Goal: Information Seeking & Learning: Learn about a topic

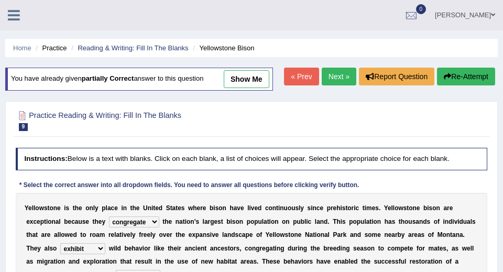
select select "congregate"
select select "exhibit"
select select "brink"
select select "transmitted"
select select "habitat"
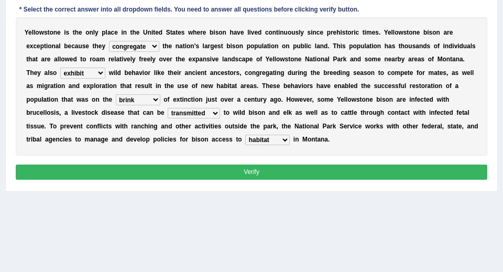
scroll to position [177, 0]
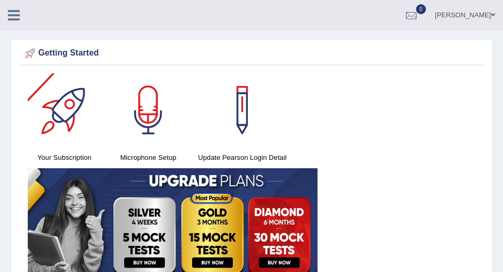
click at [17, 10] on icon at bounding box center [14, 15] width 12 height 14
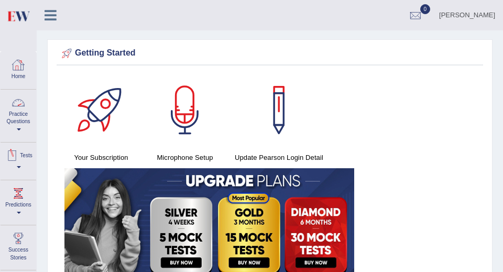
click at [17, 123] on link "Practice Questions" at bounding box center [19, 114] width 36 height 49
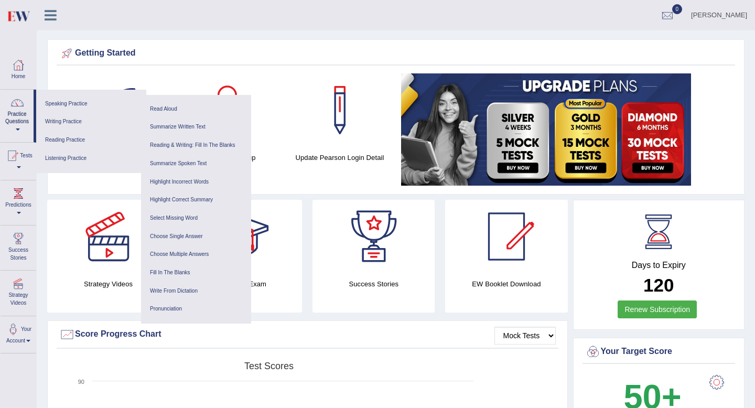
click at [11, 117] on link "Practice Questions" at bounding box center [17, 114] width 33 height 49
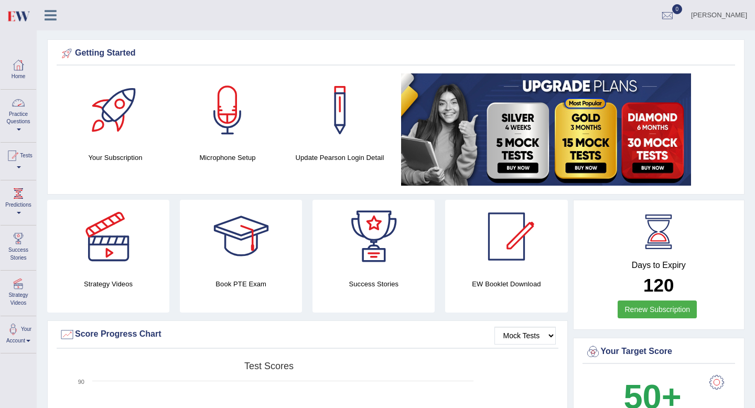
click at [19, 110] on div at bounding box center [18, 103] width 16 height 16
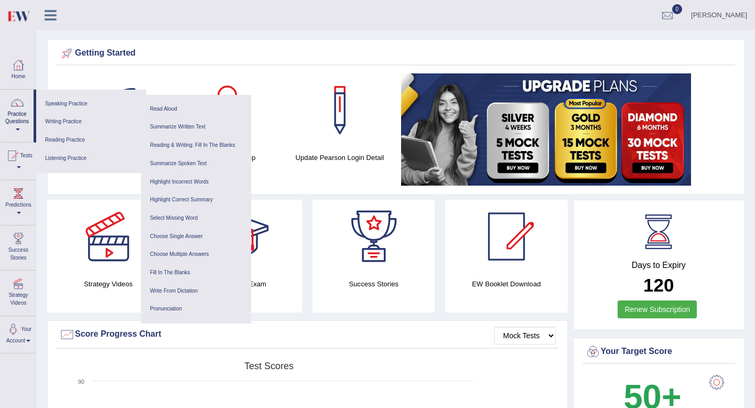
click at [73, 105] on link "Speaking Practice" at bounding box center [91, 104] width 100 height 18
click at [49, 18] on icon at bounding box center [51, 15] width 12 height 14
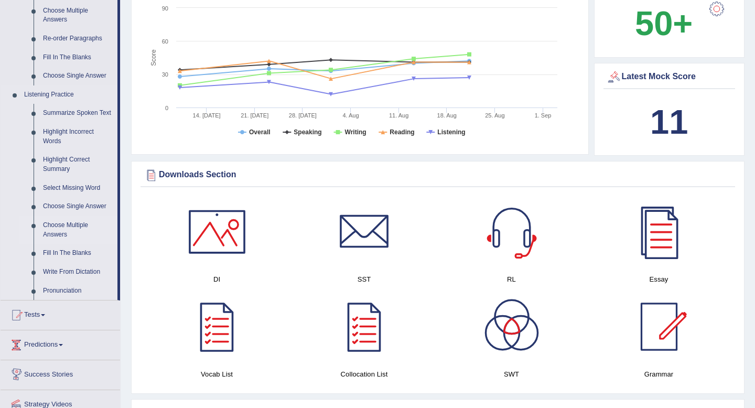
scroll to position [358, 0]
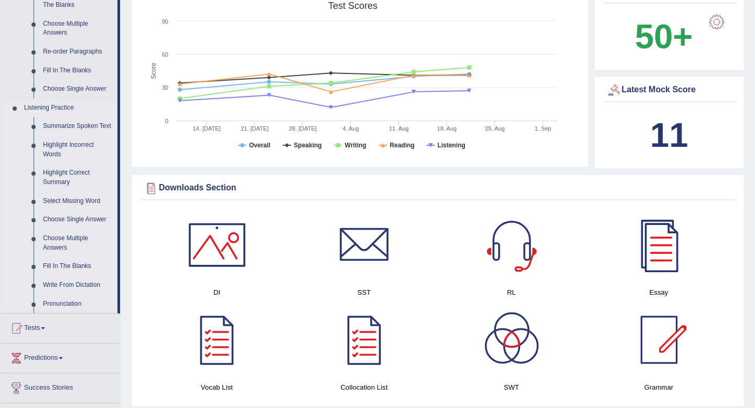
click at [71, 272] on link "Write From Dictation" at bounding box center [77, 285] width 79 height 19
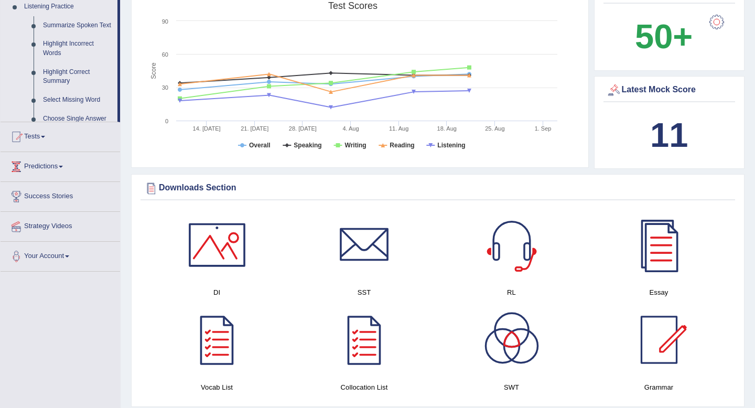
scroll to position [142, 0]
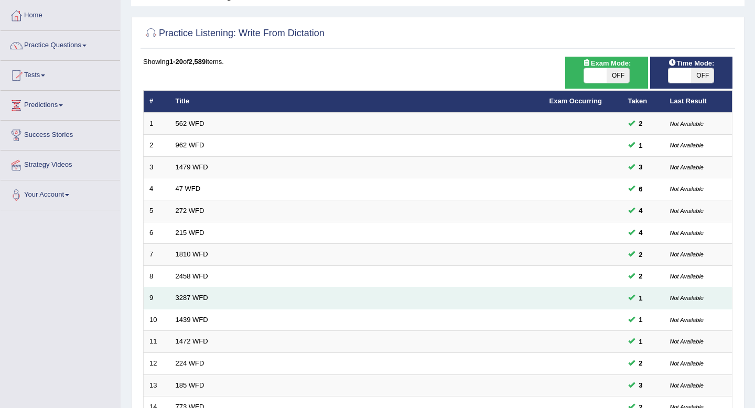
scroll to position [52, 0]
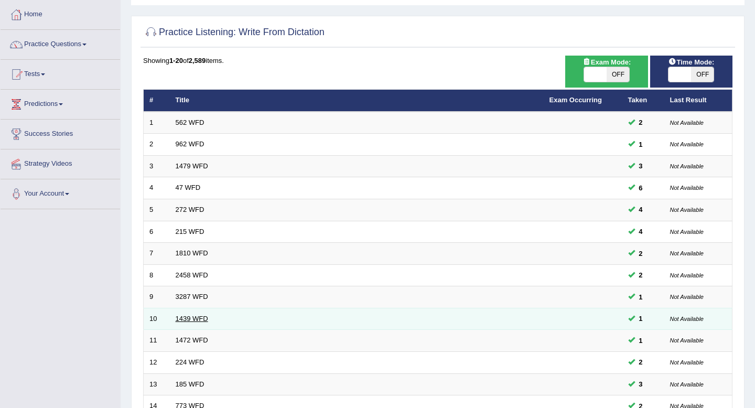
click at [195, 319] on link "1439 WFD" at bounding box center [192, 319] width 32 height 8
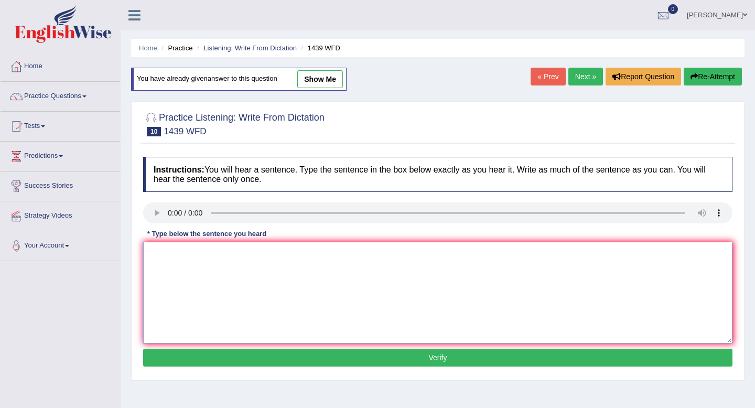
click at [160, 247] on textarea at bounding box center [437, 293] width 589 height 102
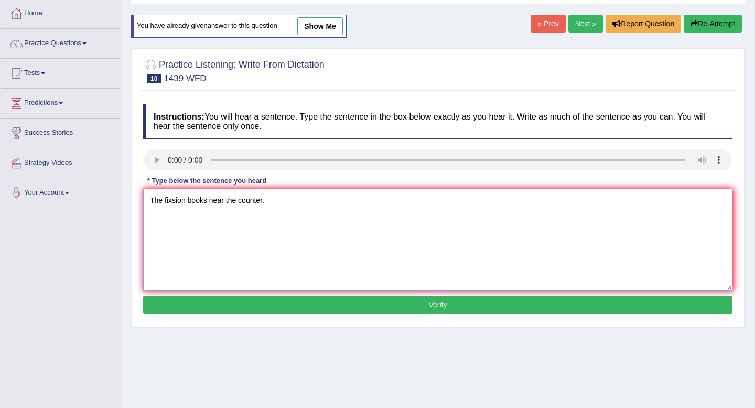
scroll to position [81, 0]
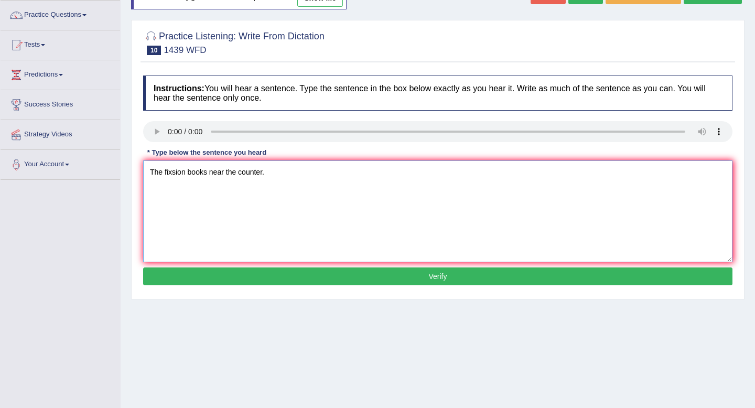
type textarea "The fixsion books near the counter."
click at [187, 267] on button "Verify" at bounding box center [437, 276] width 589 height 18
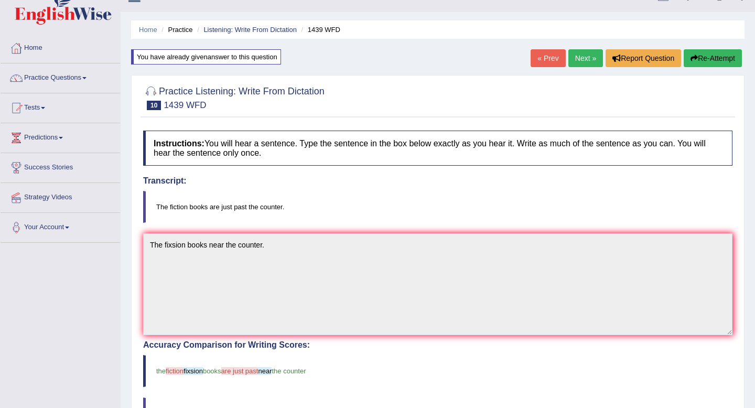
scroll to position [0, 0]
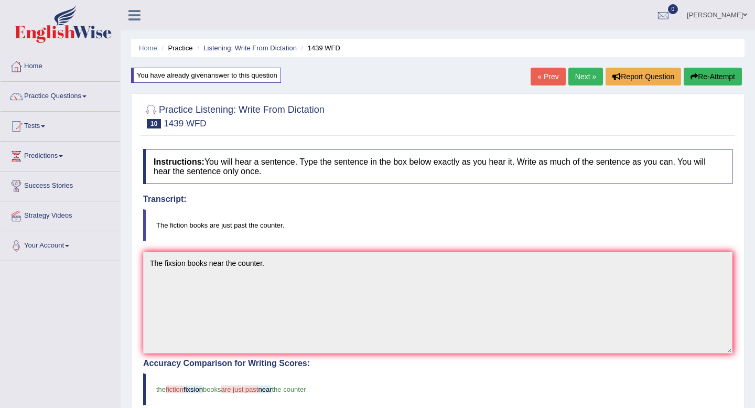
click at [722, 80] on button "Re-Attempt" at bounding box center [713, 77] width 58 height 18
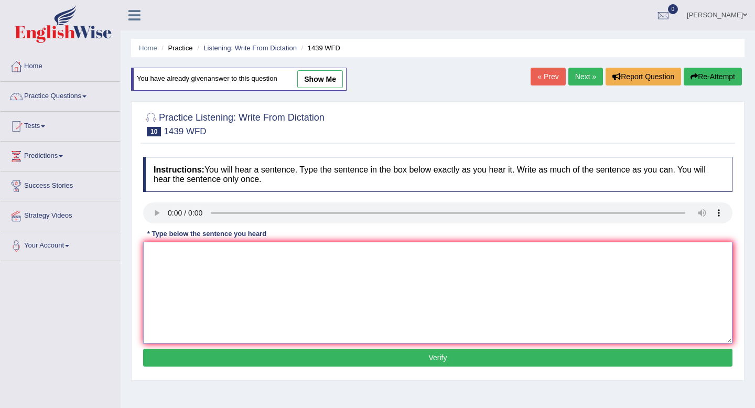
click at [354, 252] on textarea at bounding box center [437, 293] width 589 height 102
click at [207, 253] on textarea "The fiction books past the counter." at bounding box center [437, 293] width 589 height 102
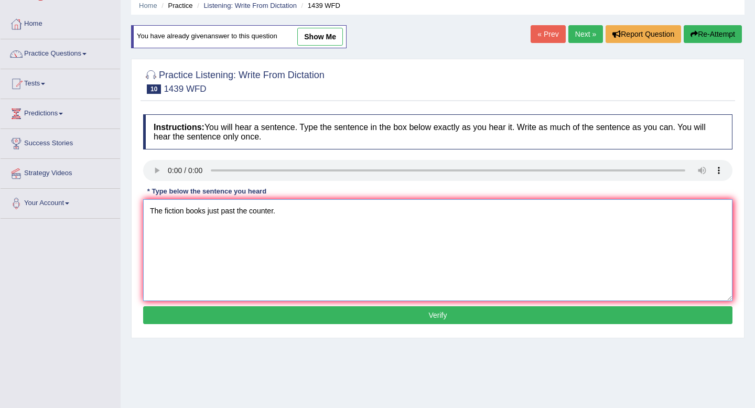
scroll to position [55, 0]
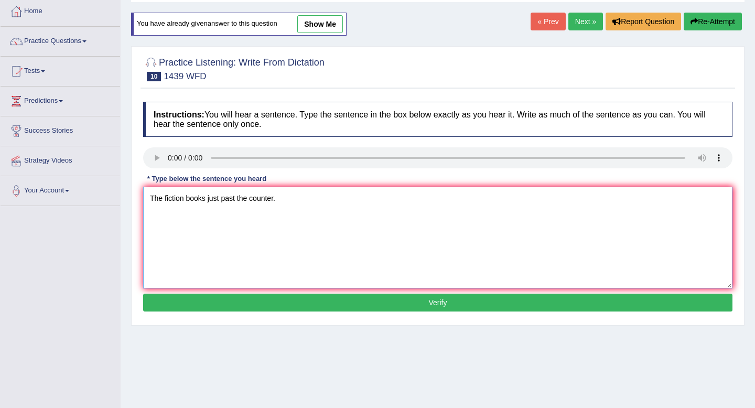
type textarea "The fiction books just past the counter."
click at [323, 301] on button "Verify" at bounding box center [437, 303] width 589 height 18
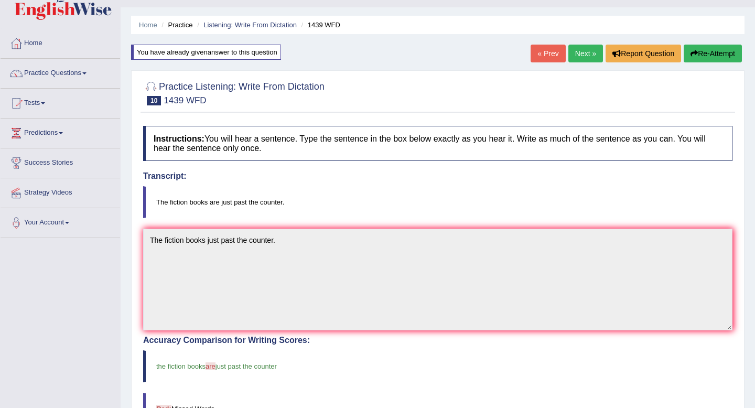
scroll to position [0, 0]
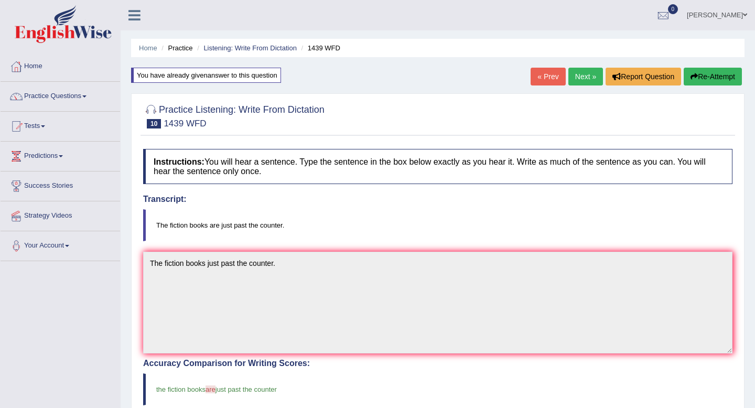
click at [586, 80] on link "Next »" at bounding box center [585, 77] width 35 height 18
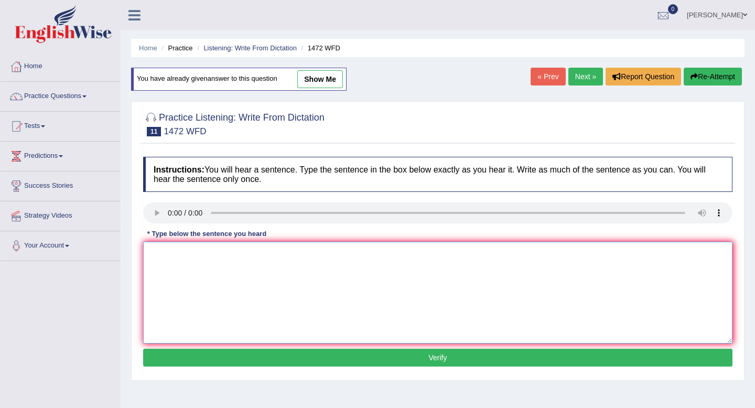
click at [165, 246] on textarea at bounding box center [437, 293] width 589 height 102
click at [256, 250] on textarea "The local government" at bounding box center [437, 293] width 589 height 102
click at [351, 256] on textarea "The local government has aduptment for the instructure" at bounding box center [437, 293] width 589 height 102
click at [379, 254] on textarea "The local government has aduptment for the plan instructure" at bounding box center [437, 293] width 589 height 102
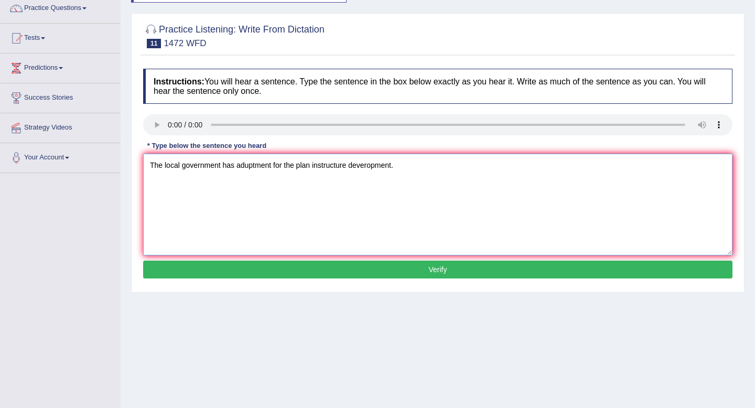
scroll to position [95, 0]
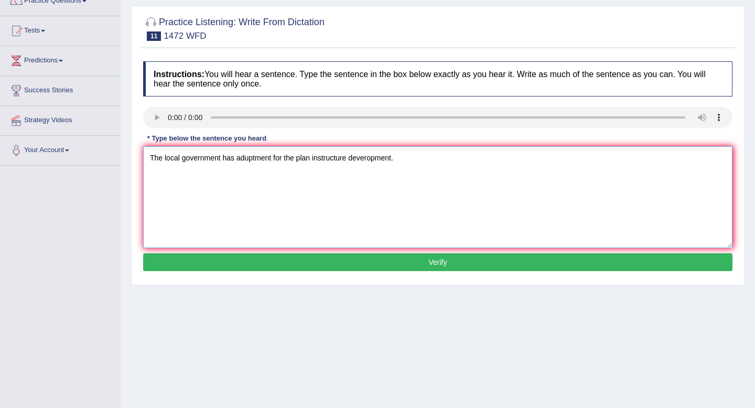
type textarea "The local government has aduptment for the plan instructure deveropment."
click at [337, 267] on button "Verify" at bounding box center [437, 262] width 589 height 18
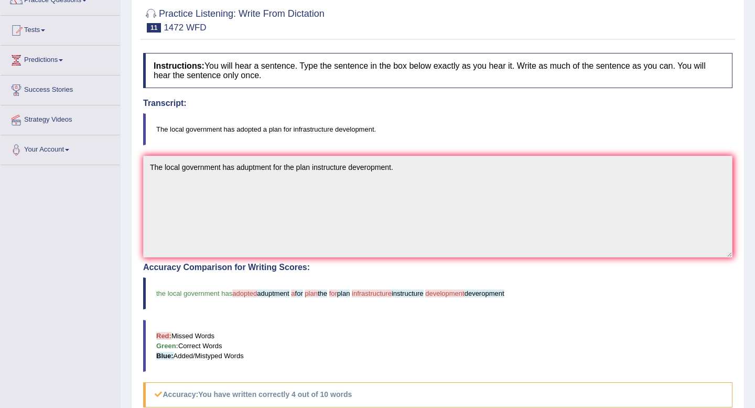
scroll to position [0, 0]
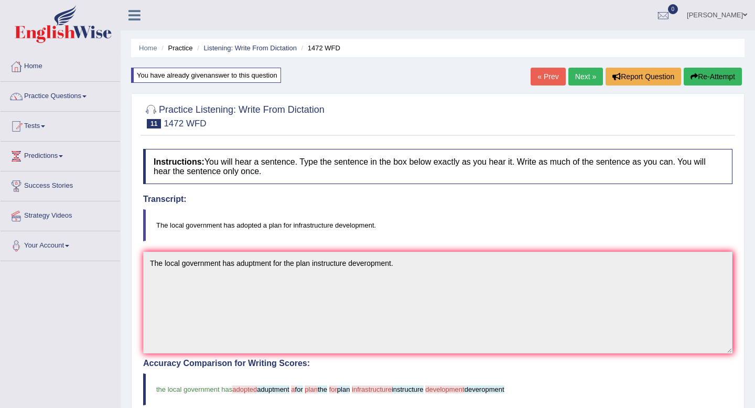
click at [574, 80] on link "Next »" at bounding box center [585, 77] width 35 height 18
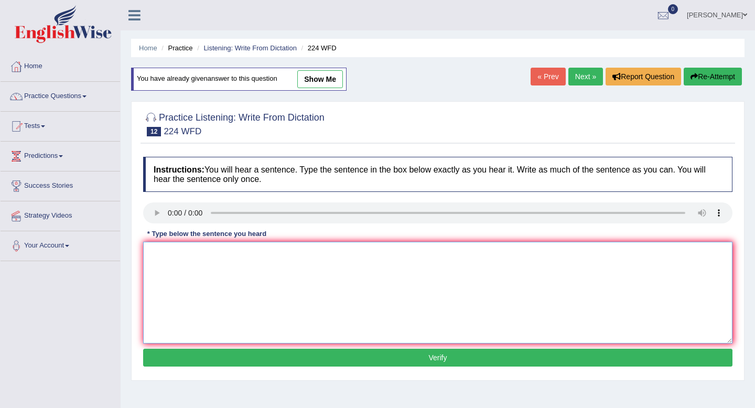
click at [175, 270] on textarea at bounding box center [437, 293] width 589 height 102
click at [264, 256] on textarea "In the winter is a hush, but the" at bounding box center [437, 293] width 589 height 102
click at [285, 256] on textarea "In the winter is a hush, but would not" at bounding box center [437, 293] width 589 height 102
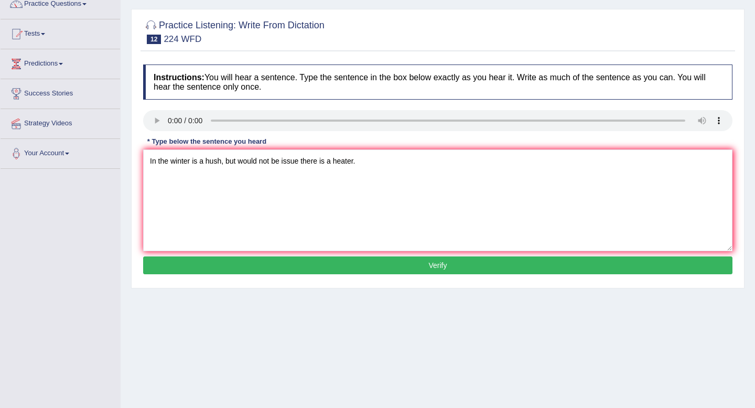
scroll to position [94, 0]
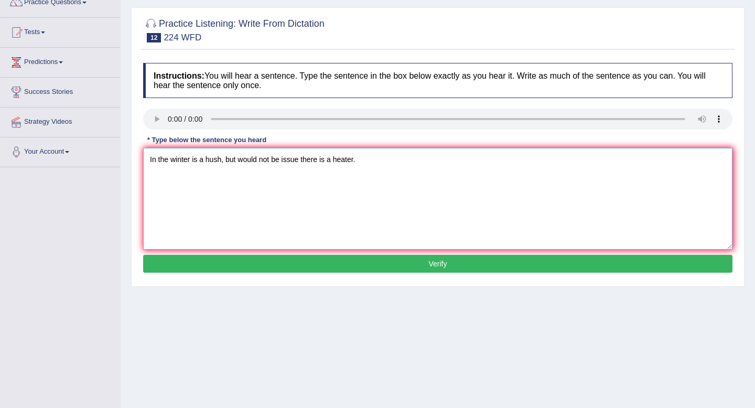
click at [204, 158] on textarea "In the winter is a hush, but would not be issue there is a heater." at bounding box center [437, 199] width 589 height 102
type textarea "In the winter is get a hush, but would not be issue there is a heater."
click at [328, 267] on button "Verify" at bounding box center [437, 264] width 589 height 18
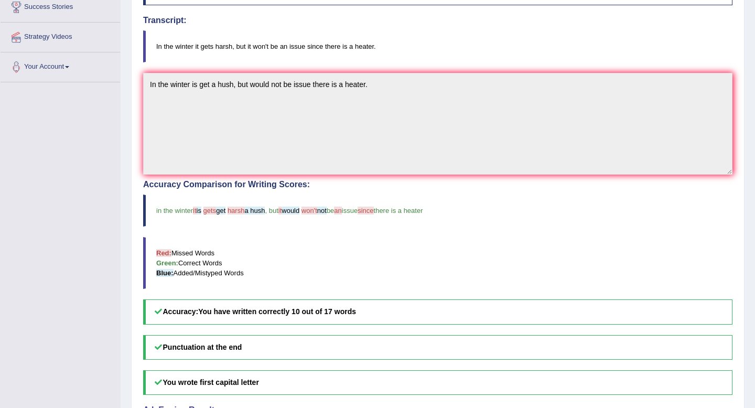
scroll to position [178, 0]
drag, startPoint x: 218, startPoint y: 47, endPoint x: 235, endPoint y: 47, distance: 16.8
click at [235, 47] on blockquote "In the winter it gets harsh, but it won't be an issue since there is a heater." at bounding box center [437, 47] width 589 height 32
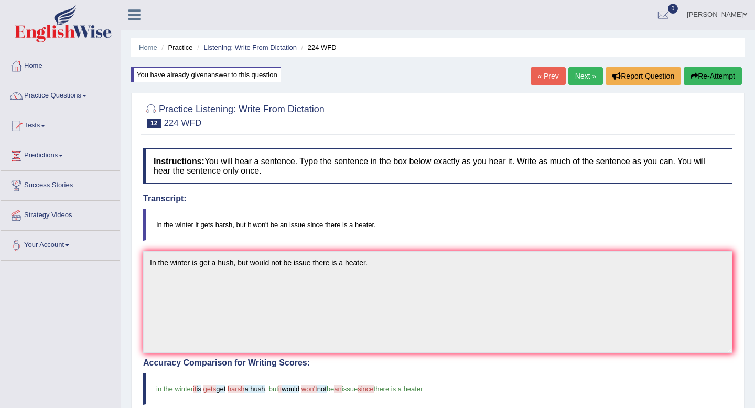
scroll to position [0, 0]
click at [588, 78] on link "Next »" at bounding box center [585, 77] width 35 height 18
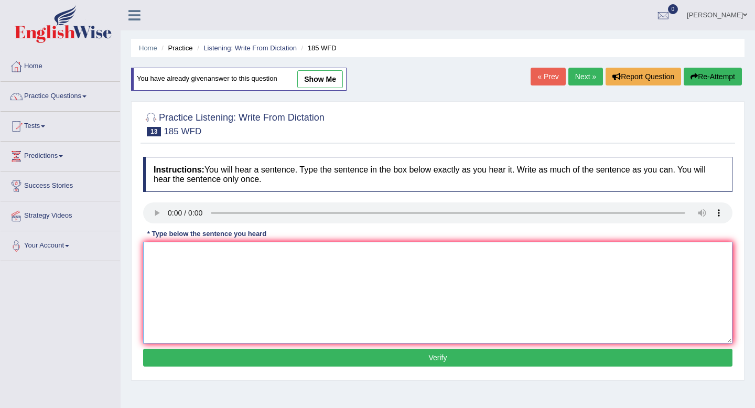
click at [163, 243] on textarea at bounding box center [437, 293] width 589 height 102
type textarea "R"
click at [242, 255] on textarea "Recercher say" at bounding box center [437, 293] width 589 height 102
click at [335, 248] on textarea "Recercher say many feels feel stless stress and somny" at bounding box center [437, 293] width 589 height 102
click at [395, 258] on textarea "Recercher say many feels feel stless stress stlesed stlessed and" at bounding box center [437, 293] width 589 height 102
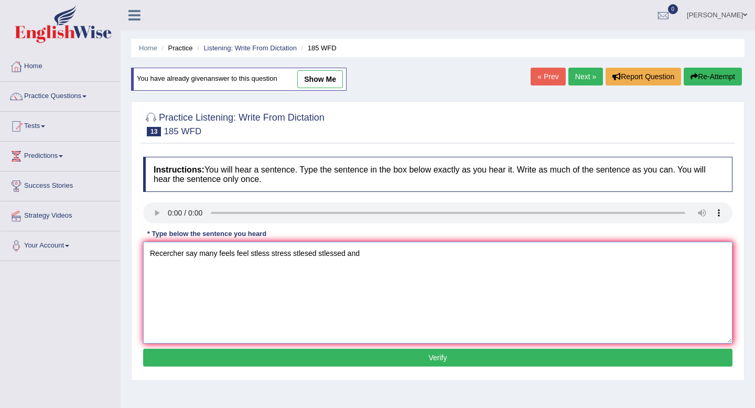
click at [216, 254] on textarea "Recercher say many feels feel stless stress stlesed stlessed and" at bounding box center [437, 293] width 589 height 102
click at [431, 257] on textarea "Recercher say many student students feels feel stless stress stlesed stlessed a…" at bounding box center [437, 293] width 589 height 102
click at [479, 246] on textarea "Recercher say many student students feels feel stless stress stlesed stlessed a…" at bounding box center [437, 293] width 589 height 102
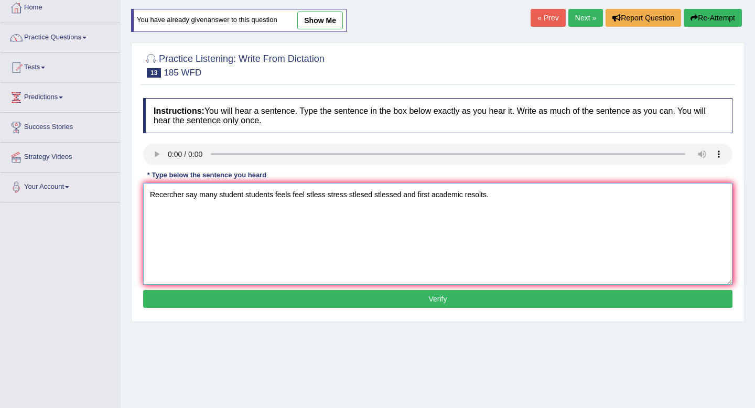
type textarea "Recercher say many student students feels feel stless stress stlesed stlessed a…"
click at [483, 296] on button "Verify" at bounding box center [437, 299] width 589 height 18
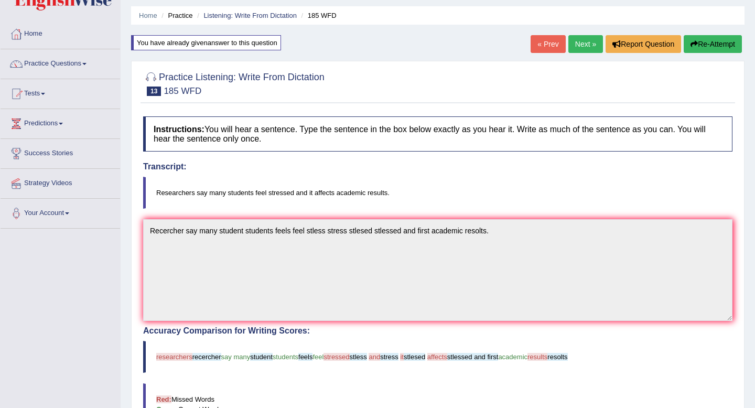
scroll to position [0, 0]
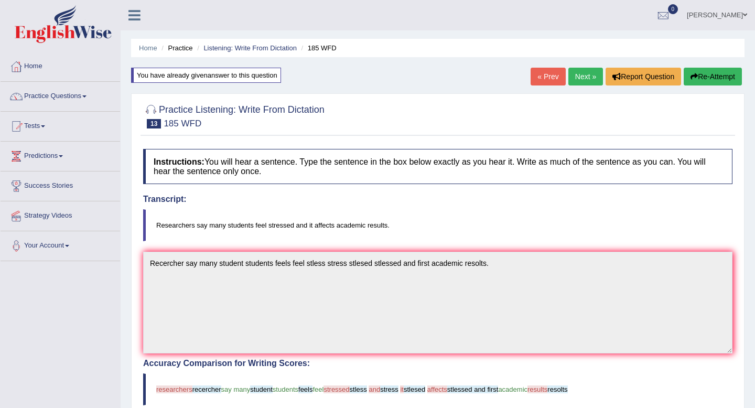
click at [576, 77] on link "Next »" at bounding box center [585, 77] width 35 height 18
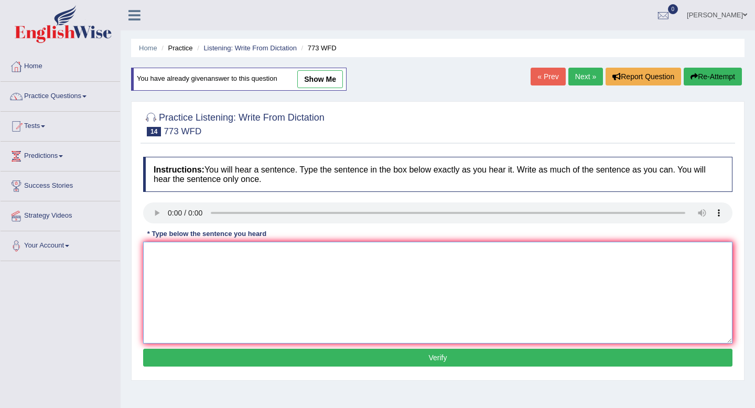
click at [164, 261] on textarea at bounding box center [437, 293] width 589 height 102
click at [180, 252] on textarea "Gravity is quanty level." at bounding box center [437, 293] width 589 height 102
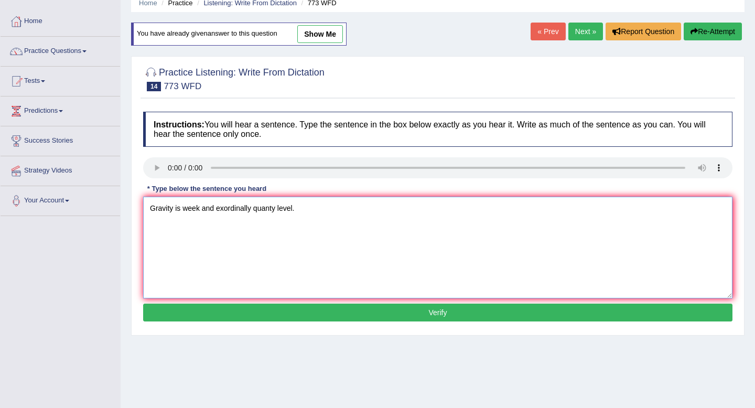
type textarea "Gravity is week and exordinally quanty level."
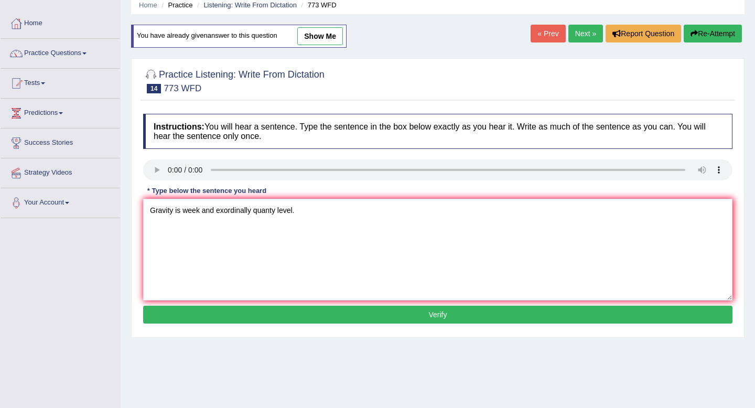
click at [340, 305] on div "Instructions: You will hear a sentence. Type the sentence in the box below exac…" at bounding box center [437, 220] width 594 height 223
click at [340, 318] on button "Verify" at bounding box center [437, 315] width 589 height 18
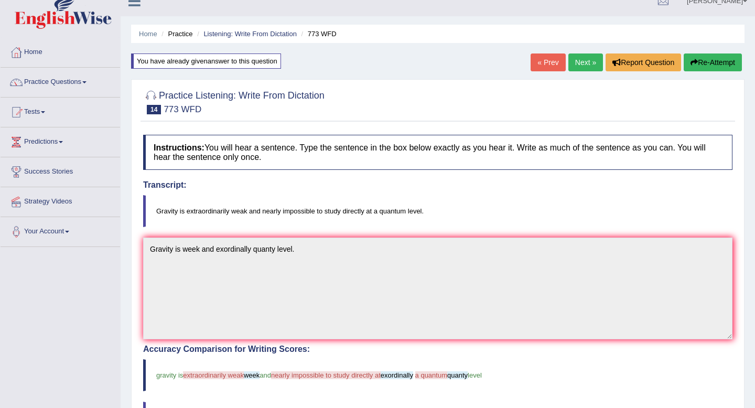
scroll to position [0, 0]
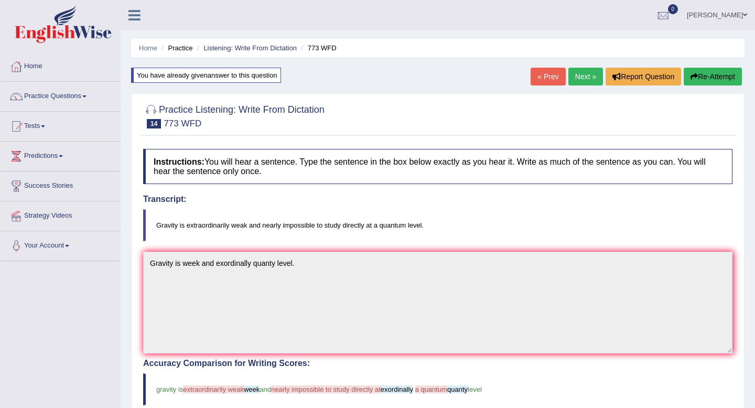
click at [586, 80] on link "Next »" at bounding box center [585, 77] width 35 height 18
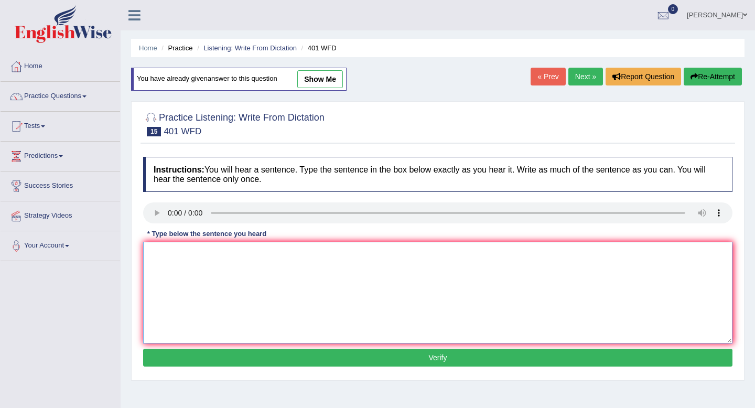
click at [185, 258] on textarea at bounding box center [437, 293] width 589 height 102
click at [242, 254] on textarea "Students live in the whole" at bounding box center [437, 293] width 589 height 102
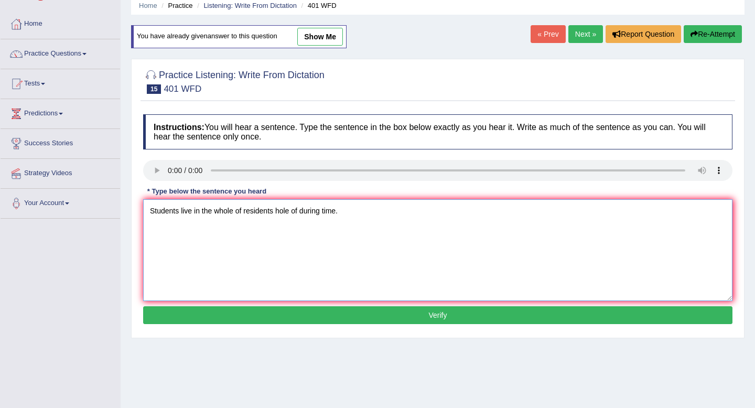
scroll to position [49, 0]
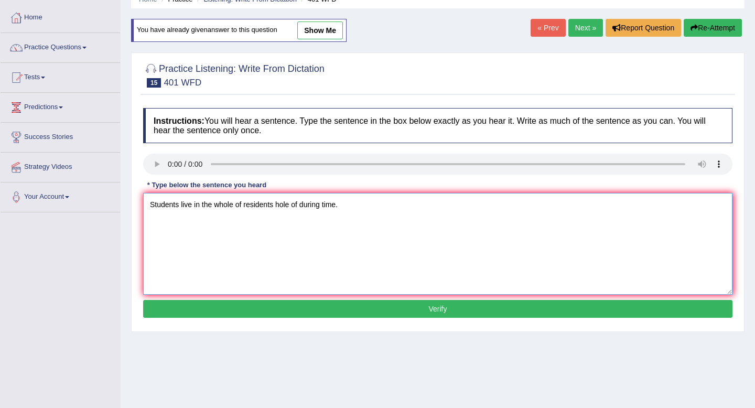
type textarea "Students live in the whole of residents hole of during time."
click at [310, 309] on button "Verify" at bounding box center [437, 309] width 589 height 18
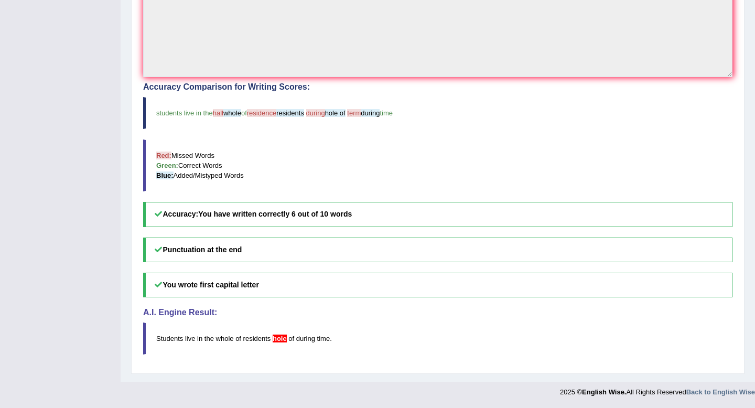
scroll to position [0, 0]
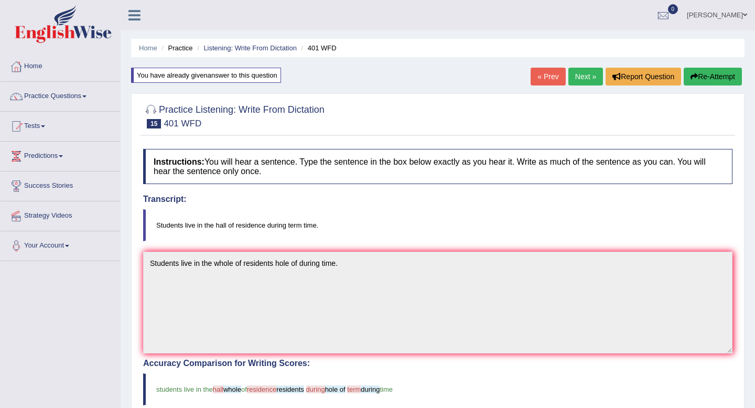
click at [575, 74] on link "Next »" at bounding box center [585, 77] width 35 height 18
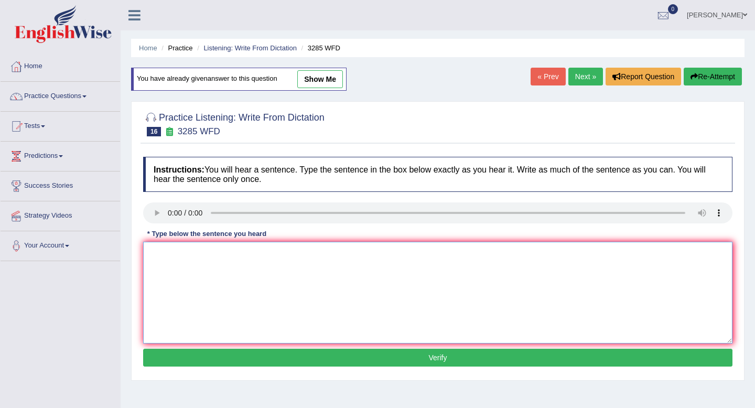
click at [164, 264] on textarea at bounding box center [437, 293] width 589 height 102
click at [200, 254] on textarea "Population is a recent twenty years." at bounding box center [437, 293] width 589 height 102
click at [246, 254] on textarea "Population is a short increase recent twenty years." at bounding box center [437, 293] width 589 height 102
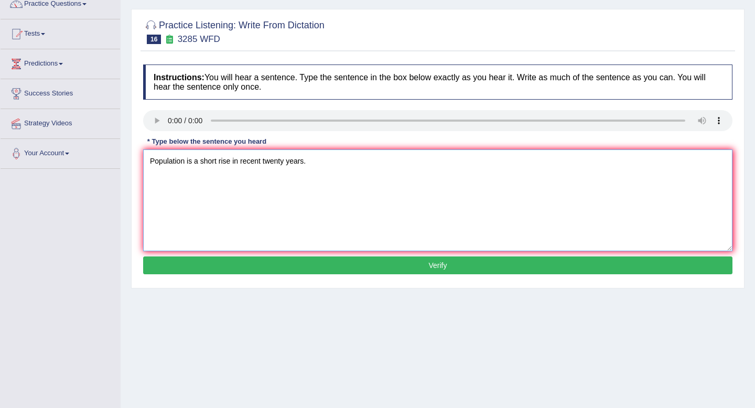
scroll to position [95, 0]
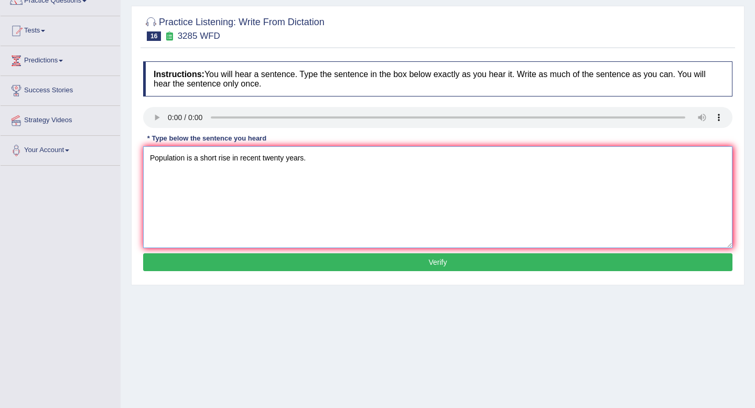
type textarea "Population is a short rise in recent twenty years."
click at [319, 261] on button "Verify" at bounding box center [437, 262] width 589 height 18
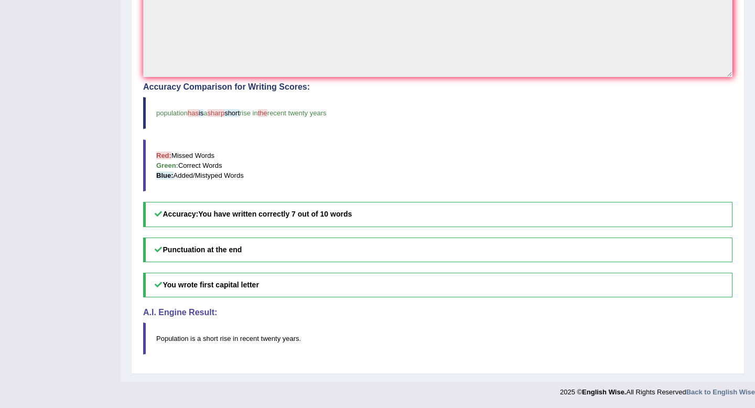
scroll to position [0, 0]
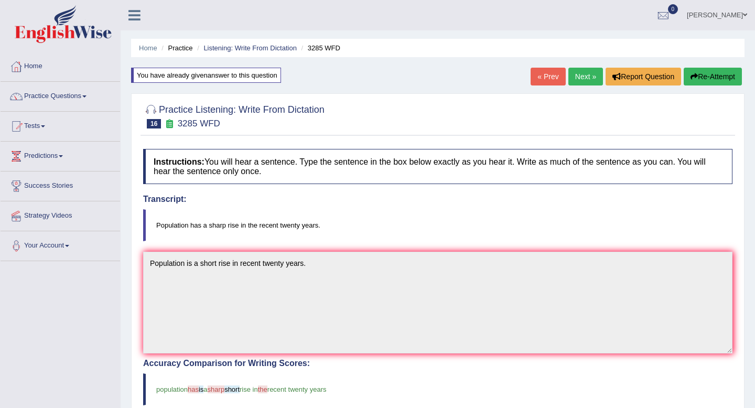
click at [579, 73] on link "Next »" at bounding box center [585, 77] width 35 height 18
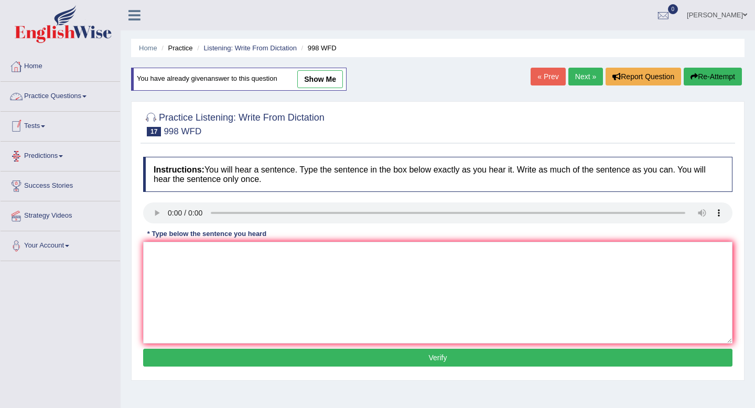
click at [60, 94] on link "Practice Questions" at bounding box center [61, 95] width 120 height 26
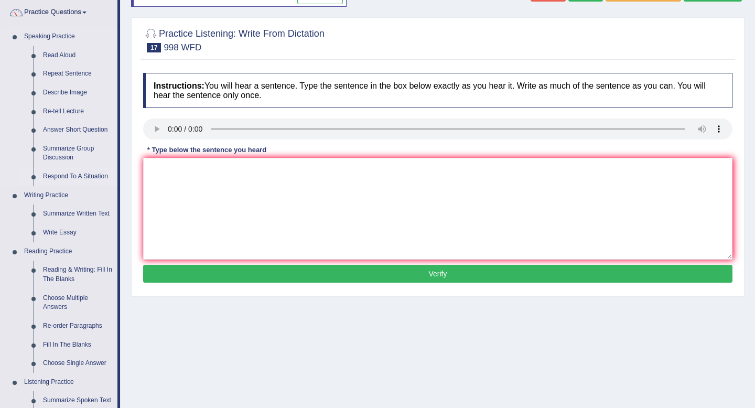
scroll to position [83, 0]
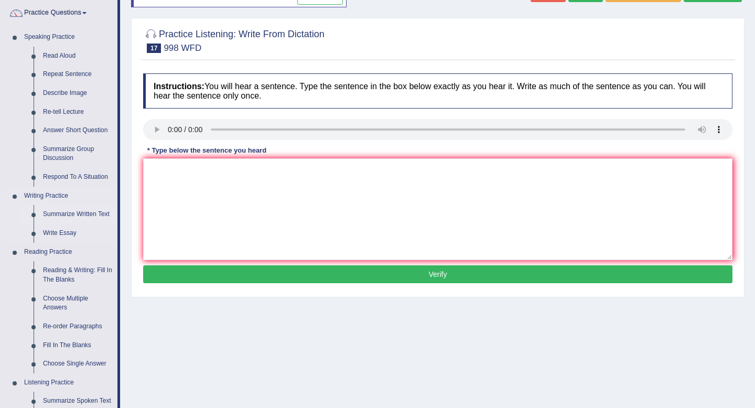
click at [79, 216] on link "Summarize Written Text" at bounding box center [77, 214] width 79 height 19
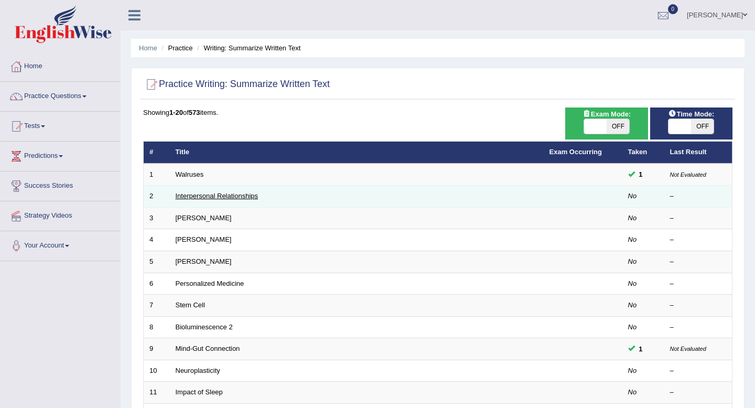
click at [183, 198] on link "Interpersonal Relationships" at bounding box center [217, 196] width 83 height 8
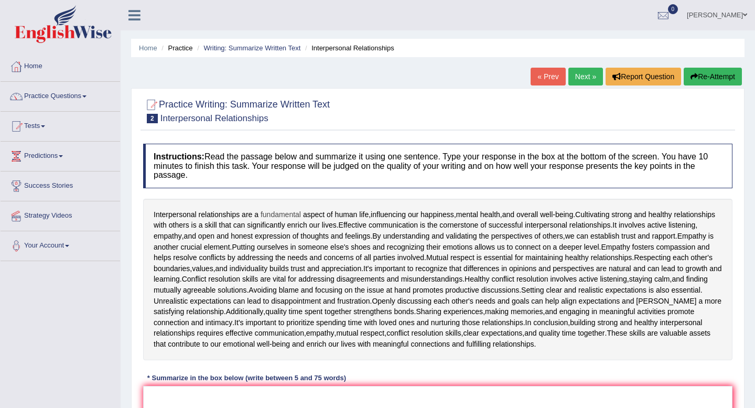
scroll to position [34, 0]
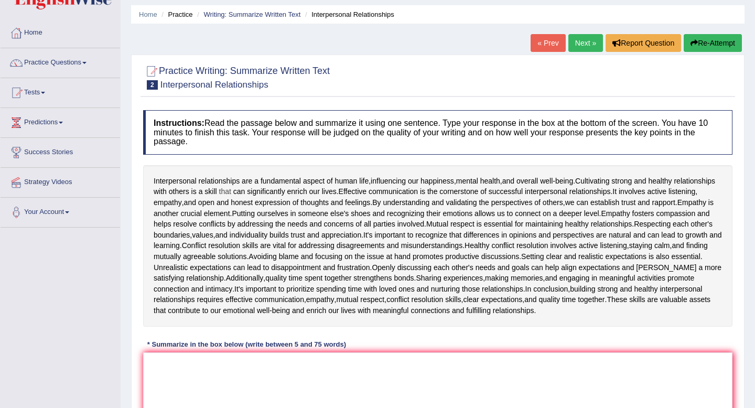
drag, startPoint x: 180, startPoint y: 181, endPoint x: 272, endPoint y: 197, distance: 92.6
click at [272, 197] on div "Interpersonal relationships are a fundamental aspect of human life , influencin…" at bounding box center [437, 245] width 589 height 161
click at [177, 367] on textarea at bounding box center [437, 403] width 589 height 102
paste textarea "Interpersonal relationships are essential for happiness and well-being, as they…"
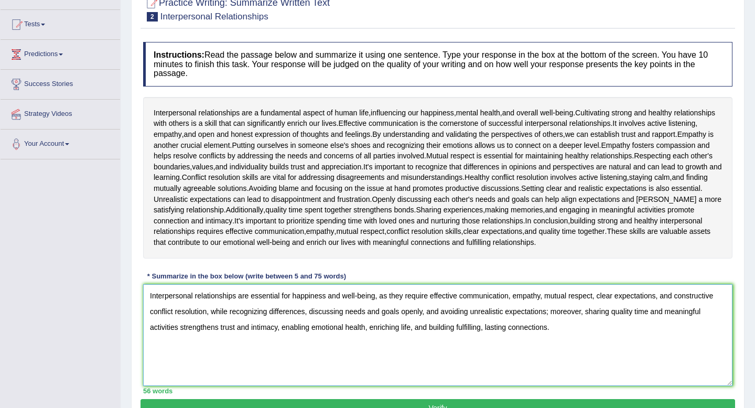
scroll to position [156, 0]
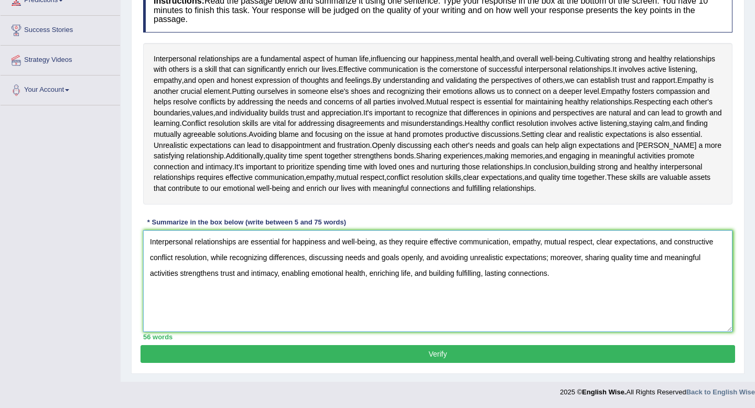
type textarea "Interpersonal relationships are essential for happiness and well-being, as they…"
click at [384, 358] on button "Verify" at bounding box center [437, 354] width 594 height 18
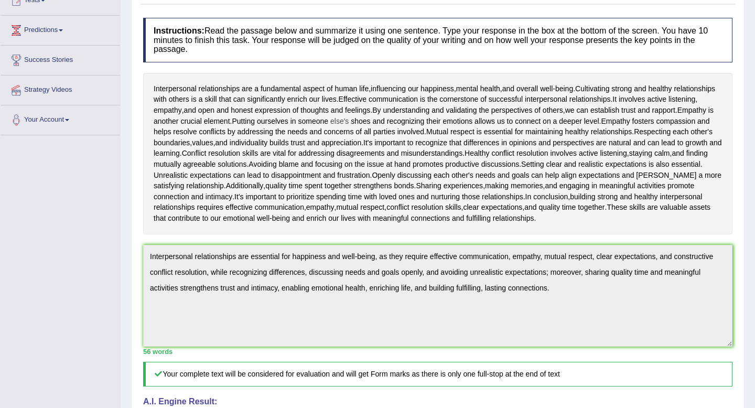
scroll to position [126, 0]
click at [741, 329] on div "Practice Writing: Summarize Written Text 2 Interpersonal Relationships Instruct…" at bounding box center [437, 294] width 613 height 665
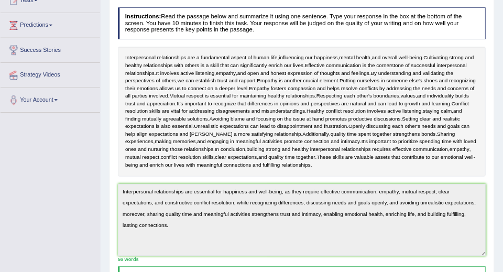
scroll to position [126, 0]
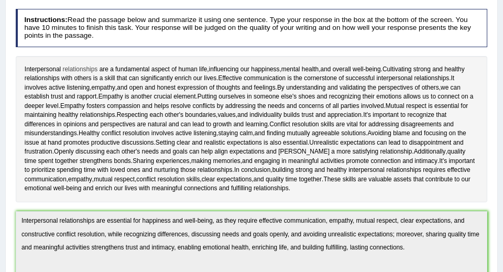
drag, startPoint x: 25, startPoint y: 64, endPoint x: 63, endPoint y: 66, distance: 38.8
click at [63, 66] on div "Interpersonal relationships are a fundamental aspect of human life , influencin…" at bounding box center [252, 129] width 472 height 146
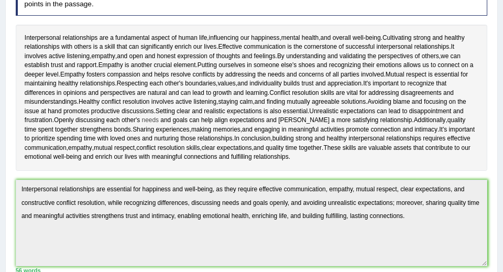
scroll to position [157, 0]
click at [159, 122] on span "needs" at bounding box center [150, 120] width 17 height 9
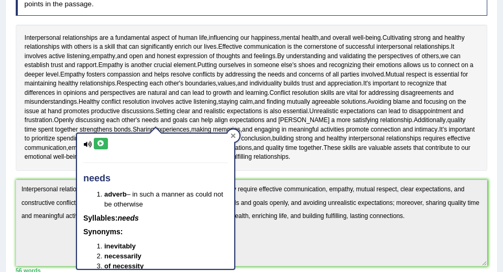
click at [238, 136] on div at bounding box center [233, 135] width 13 height 13
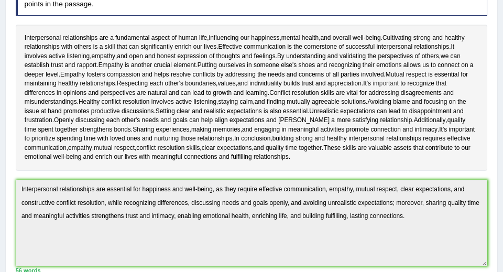
scroll to position [0, 0]
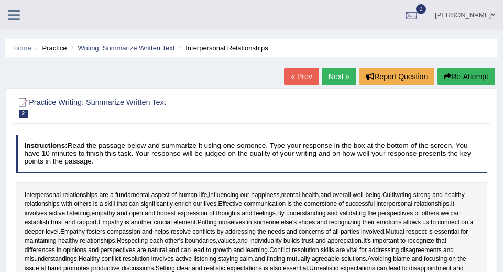
click at [468, 83] on button "Re-Attempt" at bounding box center [466, 77] width 58 height 18
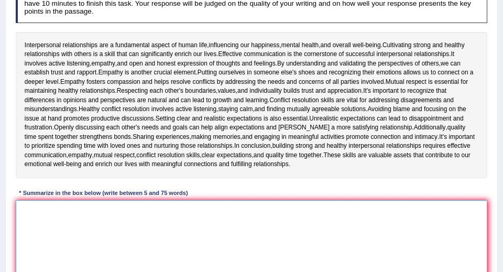
click at [126, 215] on textarea at bounding box center [252, 243] width 472 height 86
paste textarea "The passage emphasizes that interpersonal relationships are crucial for happine…"
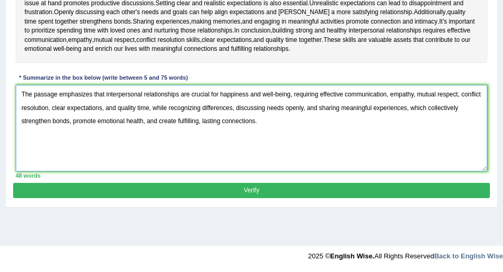
type textarea "The passage emphasizes that interpersonal relationships are crucial for happine…"
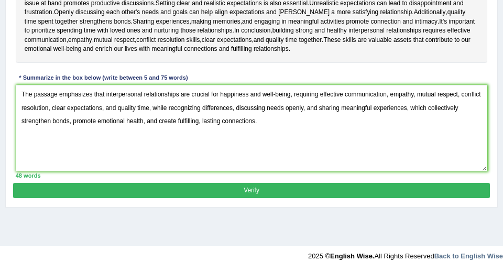
click at [172, 189] on button "Verify" at bounding box center [251, 190] width 476 height 15
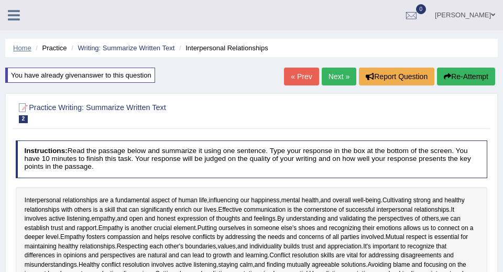
click at [28, 51] on link "Home" at bounding box center [22, 48] width 18 height 8
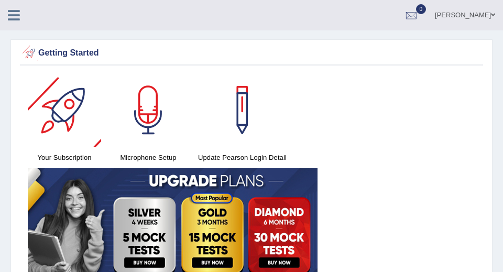
click at [13, 17] on icon at bounding box center [14, 15] width 12 height 14
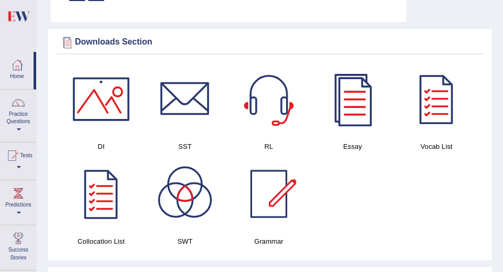
scroll to position [936, 0]
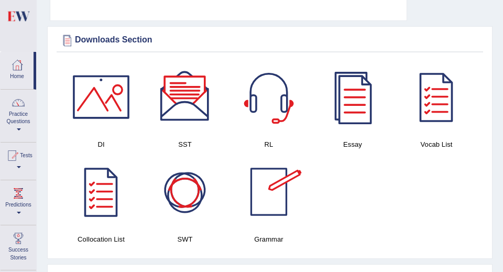
click at [181, 207] on div at bounding box center [184, 191] width 73 height 73
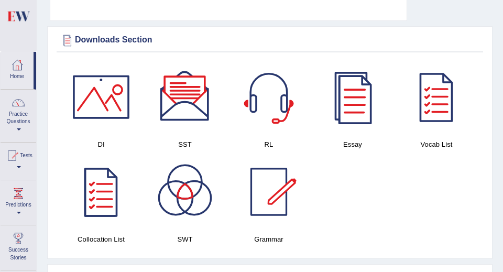
click at [274, 105] on div at bounding box center [268, 96] width 73 height 73
click at [97, 113] on div at bounding box center [100, 96] width 73 height 73
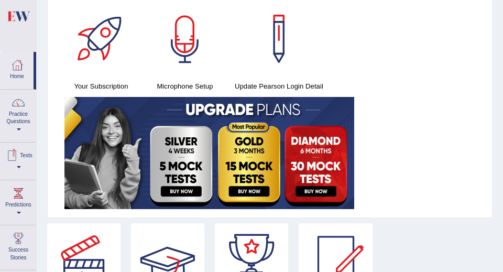
scroll to position [0, 0]
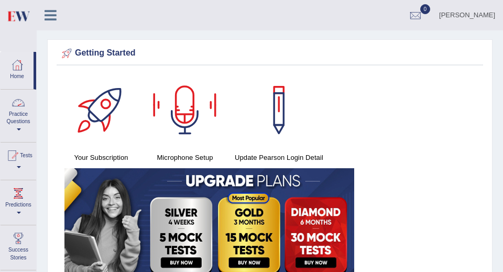
click at [20, 122] on link "Practice Questions" at bounding box center [19, 114] width 36 height 49
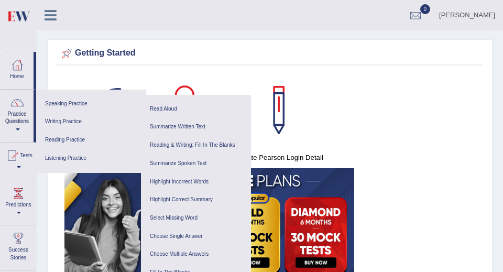
click at [48, 18] on icon at bounding box center [51, 15] width 12 height 14
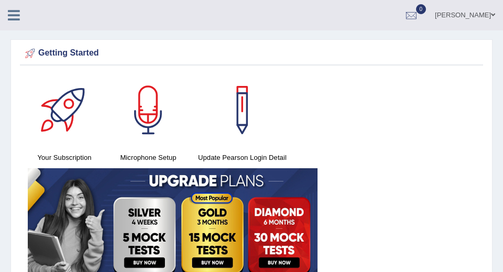
click at [48, 18] on div "kensuke irisawa Toggle navigation Username: ken32 Access Type: Online Subscript…" at bounding box center [251, 15] width 503 height 30
click at [10, 13] on icon at bounding box center [14, 15] width 12 height 14
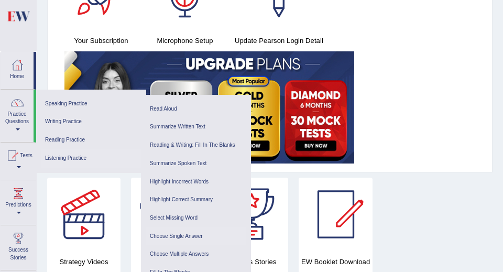
scroll to position [117, 0]
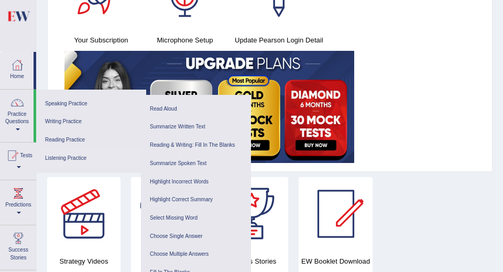
click at [81, 157] on link "Listening Practice" at bounding box center [91, 158] width 100 height 18
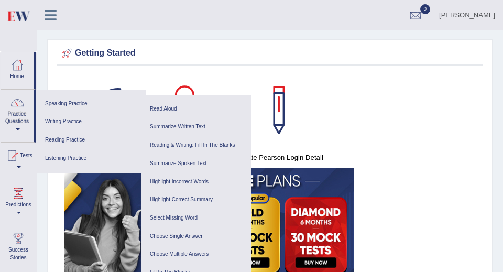
click at [52, 17] on icon at bounding box center [51, 15] width 12 height 14
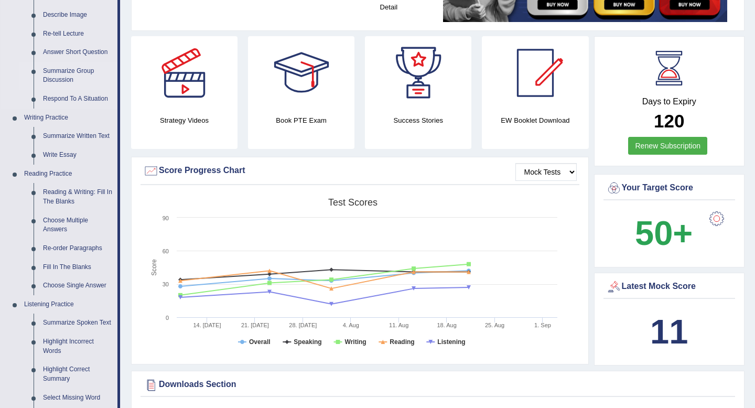
scroll to position [153, 0]
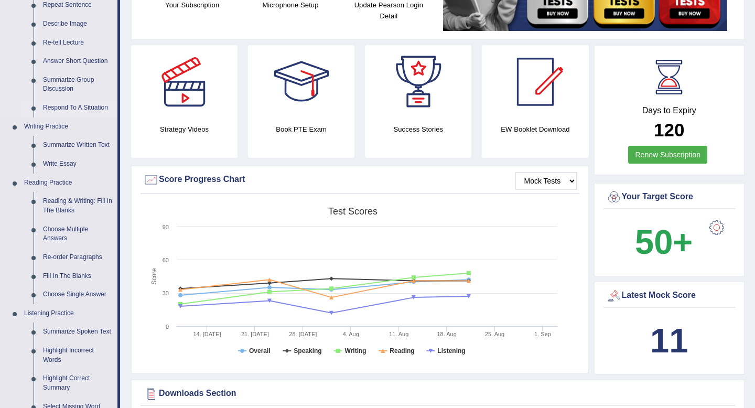
click at [79, 108] on link "Respond To A Situation" at bounding box center [77, 108] width 79 height 19
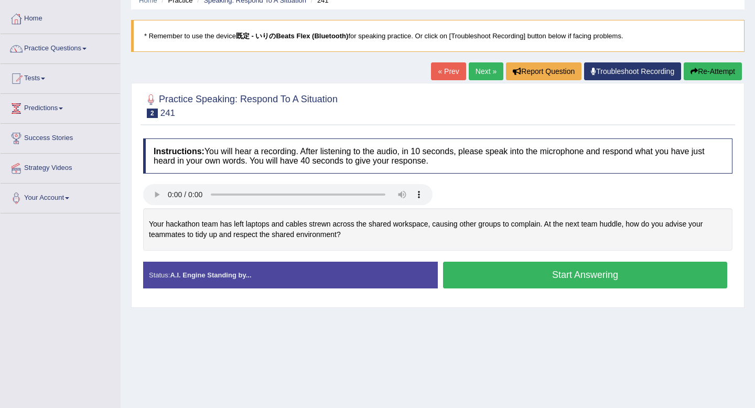
scroll to position [51, 0]
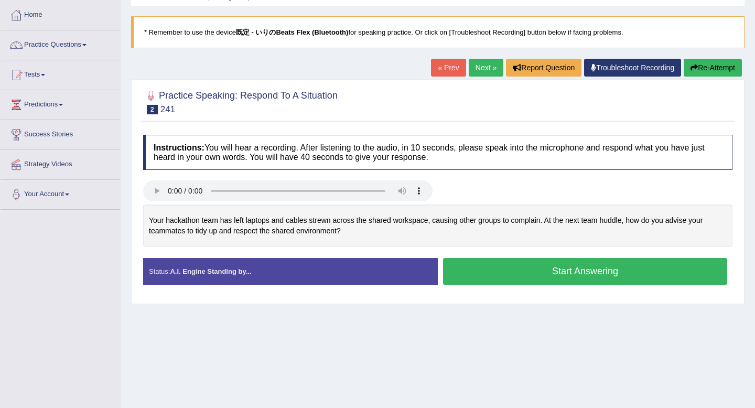
click at [321, 222] on div "Your hackathon team has left laptops and cables strewn across the shared worksp…" at bounding box center [437, 225] width 589 height 42
click at [478, 73] on link "Next »" at bounding box center [486, 68] width 35 height 18
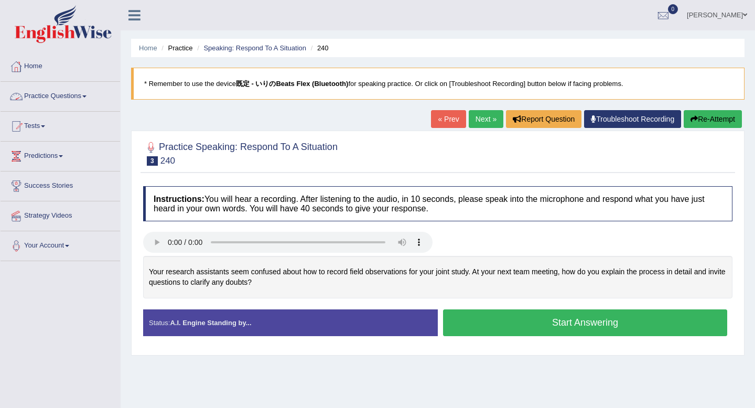
click at [78, 94] on link "Practice Questions" at bounding box center [61, 95] width 120 height 26
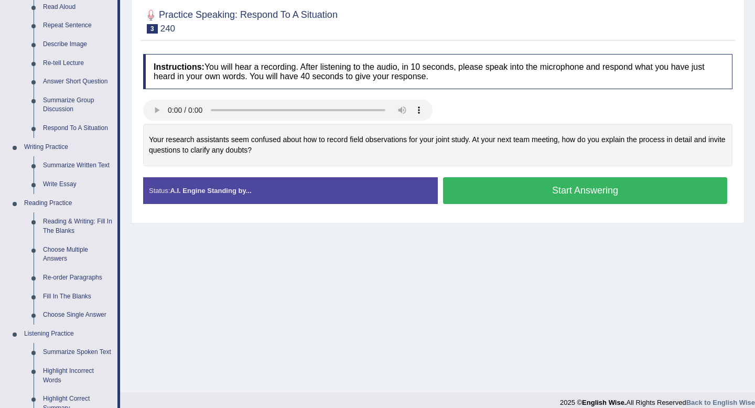
scroll to position [135, 0]
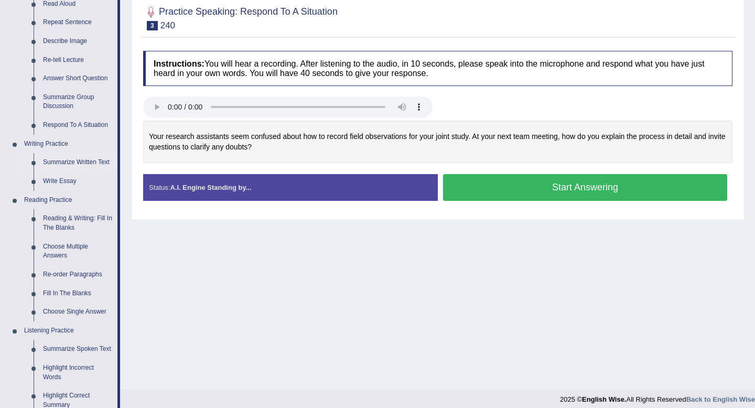
click at [93, 153] on link "Summarize Written Text" at bounding box center [77, 162] width 79 height 19
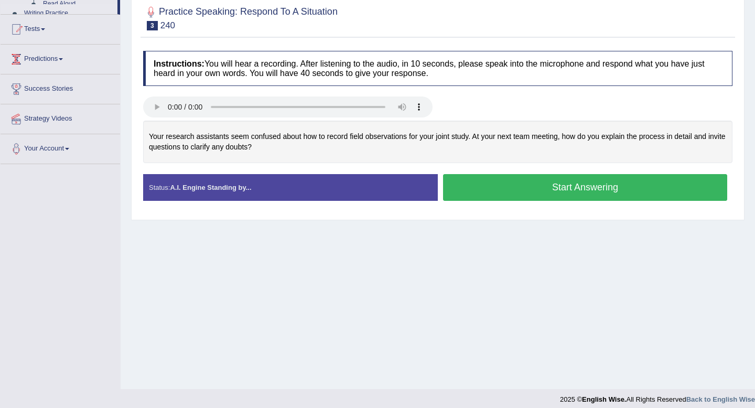
scroll to position [131, 0]
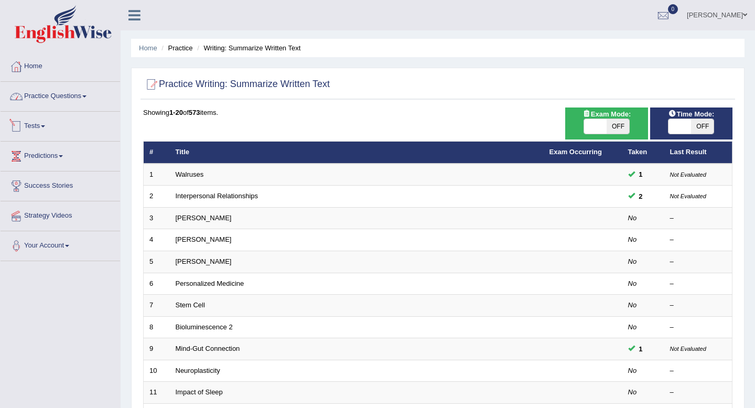
click at [71, 93] on link "Practice Questions" at bounding box center [61, 95] width 120 height 26
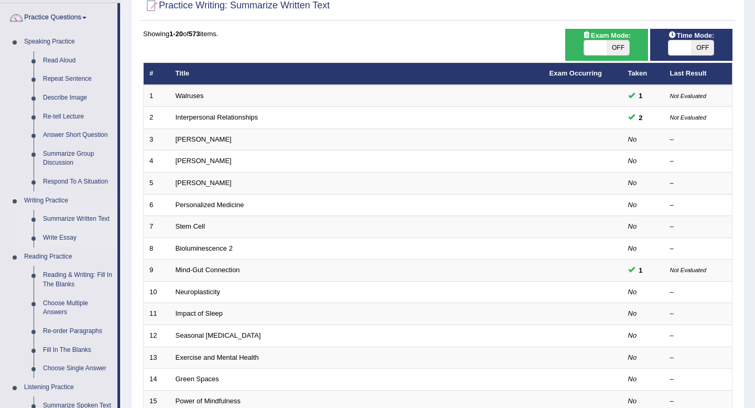
scroll to position [80, 0]
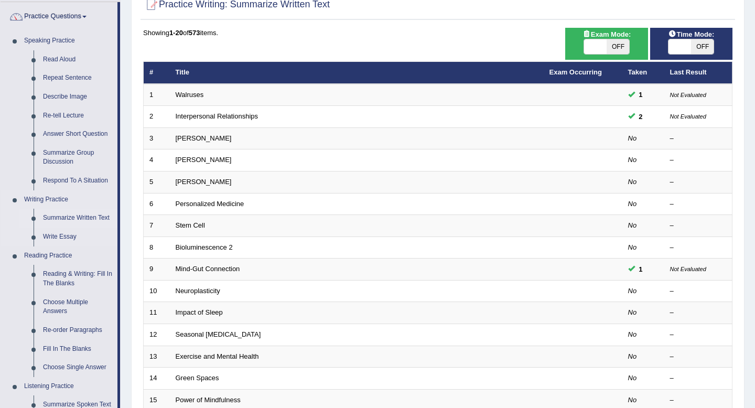
click at [91, 218] on link "Summarize Written Text" at bounding box center [77, 218] width 79 height 19
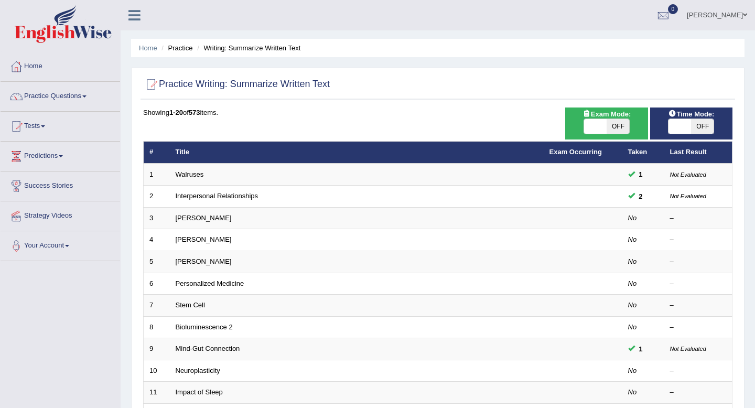
click at [192, 216] on link "[PERSON_NAME]" at bounding box center [204, 218] width 56 height 8
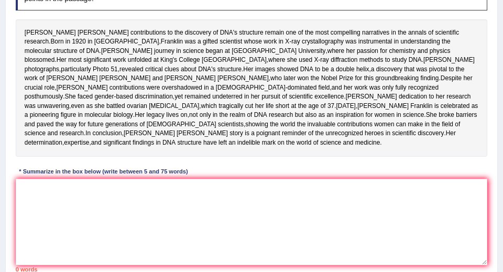
scroll to position [165, 0]
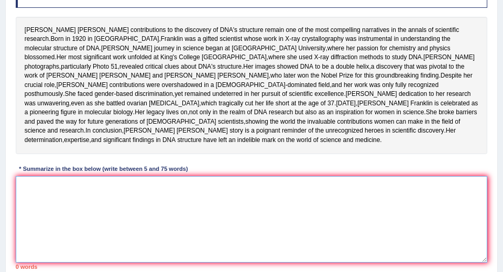
click at [178, 222] on textarea at bounding box center [252, 219] width 472 height 86
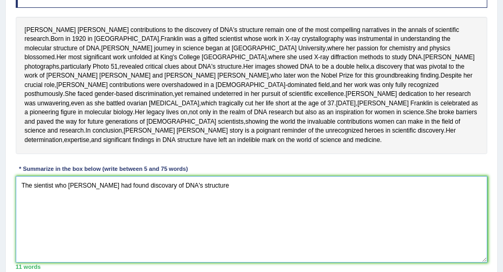
drag, startPoint x: 152, startPoint y: 229, endPoint x: 12, endPoint y: 226, distance: 140.0
click at [12, 226] on div "Practice Writing: Summarize Written Text 3 Rosalid Franklin Instructions: Read …" at bounding box center [251, 110] width 493 height 375
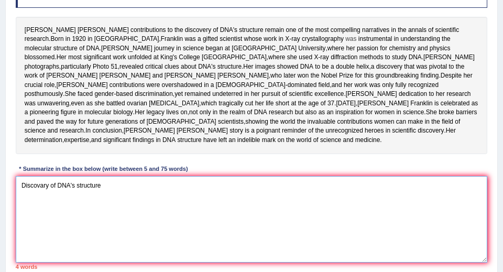
paste textarea "The sientist who Rosalind Franklin's had found"
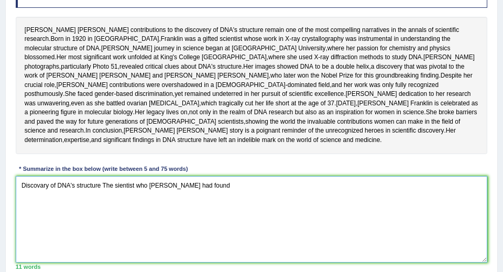
click at [107, 231] on textarea "Discovary of DNA's structure The sientist who Rosalind Franklin's had found" at bounding box center [252, 219] width 472 height 86
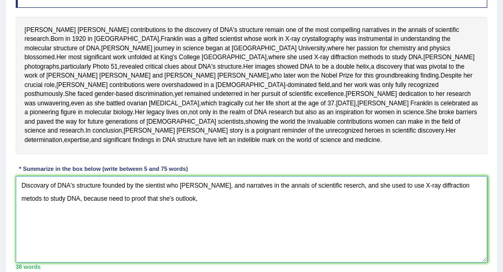
click at [110, 245] on textarea "Discovary of DNA's structure founded by the sientist who Rosalind Franklin, and…" at bounding box center [252, 219] width 472 height 86
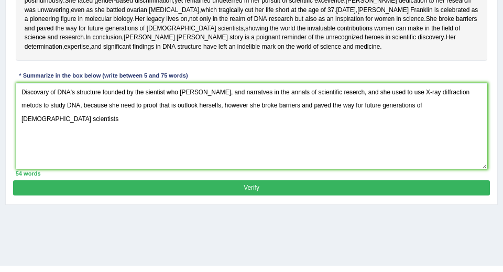
scroll to position [262, 0]
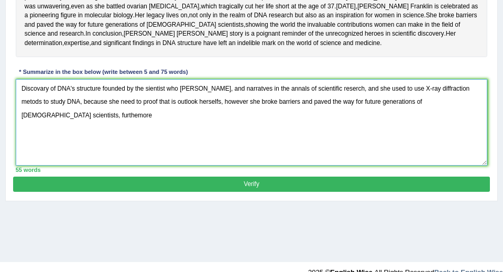
click at [327, 151] on textarea "Discovary of DNA's structure founded by the sientist who Rosalind Franklin, and…" at bounding box center [252, 122] width 472 height 86
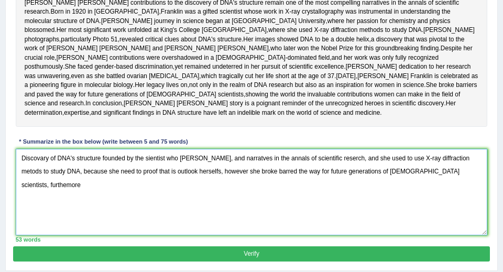
scroll to position [191, 0]
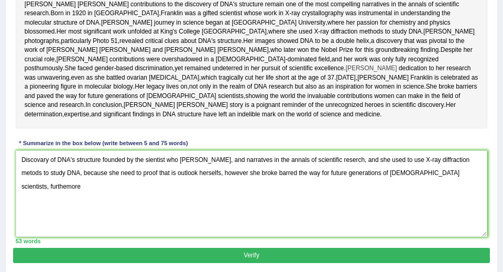
click at [346, 73] on span "[PERSON_NAME]" at bounding box center [371, 68] width 51 height 9
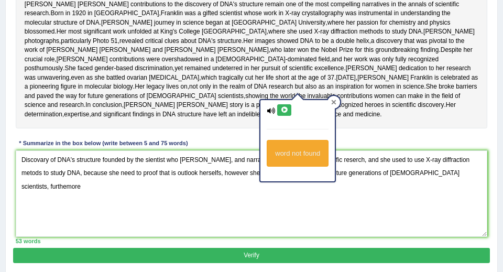
click at [333, 96] on div at bounding box center [334, 102] width 13 height 13
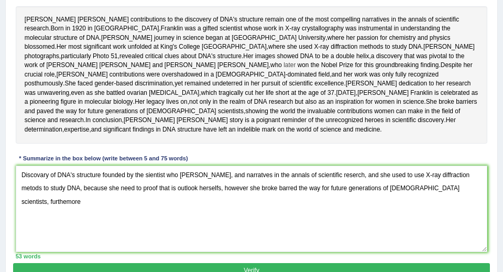
scroll to position [168, 0]
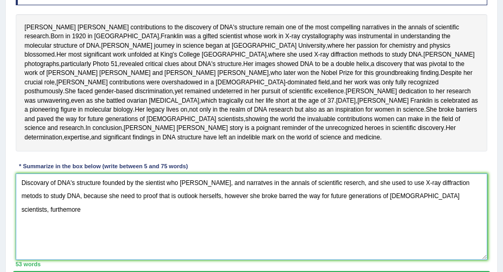
click at [290, 241] on textarea "Discovary of DNA's structure founded by the sientist who Rosalind Franklin, and…" at bounding box center [252, 217] width 472 height 86
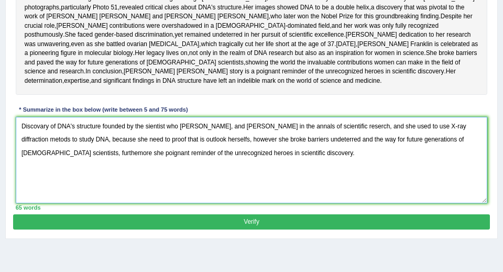
scroll to position [229, 0]
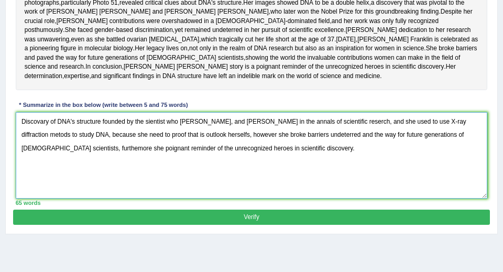
type textarea "Discovary of DNA's structure founded by the sientist who Rosalind Franklin, and…"
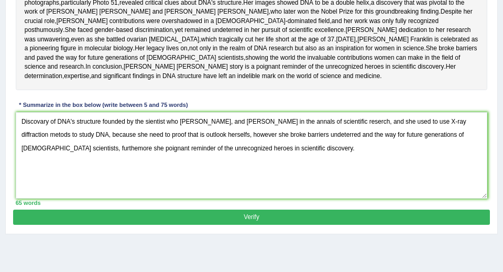
click at [293, 225] on button "Verify" at bounding box center [251, 217] width 476 height 15
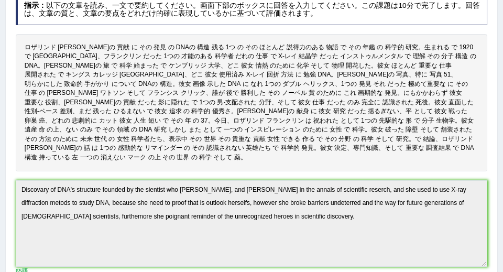
scroll to position [142, 0]
drag, startPoint x: 236, startPoint y: 46, endPoint x: 266, endPoint y: 46, distance: 30.4
click at [266, 46] on div "ロザリンド フランクリンの 貢献 に その 発見 の DNAの 構造 残る 1つ の その ほとんど 説得力のある 物語 で その 年鑑 の 科学的 研究 。…" at bounding box center [252, 102] width 472 height 137
click at [288, 46] on font "説得力のある" at bounding box center [306, 46] width 38 height 7
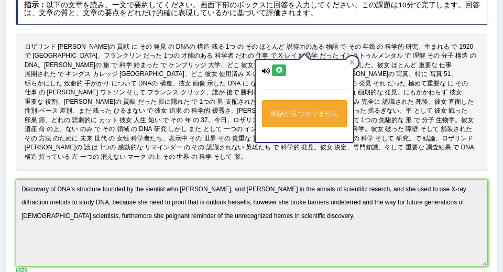
click at [279, 72] on icon at bounding box center [279, 70] width 8 height 6
click at [352, 64] on icon at bounding box center [352, 62] width 5 height 5
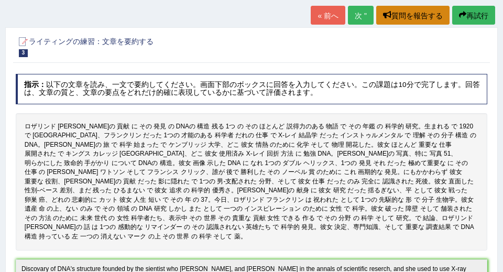
scroll to position [17, 0]
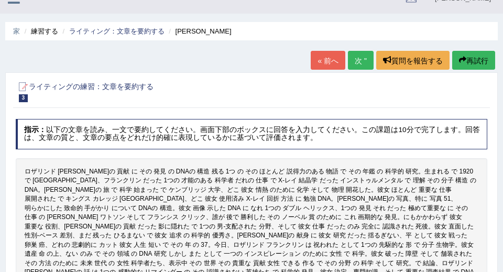
click at [460, 58] on icon "button" at bounding box center [462, 59] width 7 height 7
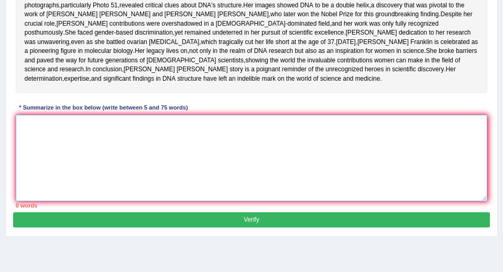
click at [271, 188] on textarea at bounding box center [252, 158] width 472 height 86
paste textarea "The discovery of DNA's structure was made by scientists, including [PERSON_NAME…"
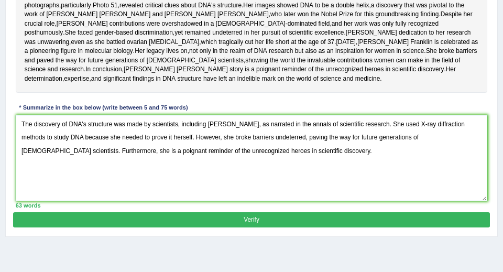
type textarea "The discovery of DNA's structure was made by scientists, including [PERSON_NAME…"
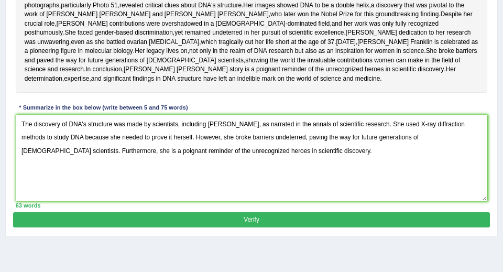
click at [232, 227] on button "Verify" at bounding box center [251, 219] width 476 height 15
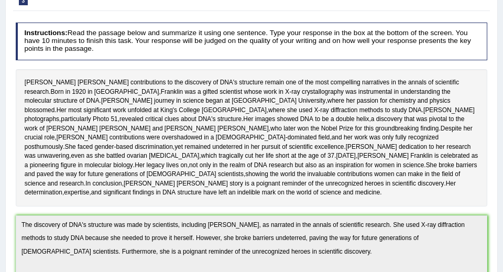
scroll to position [20, 0]
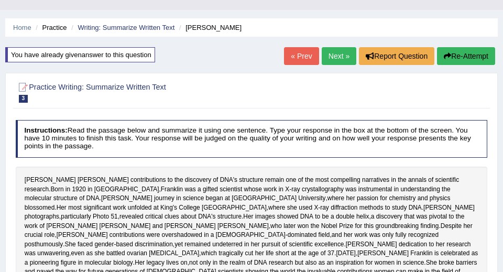
click at [481, 58] on button "Re-Attempt" at bounding box center [466, 56] width 58 height 18
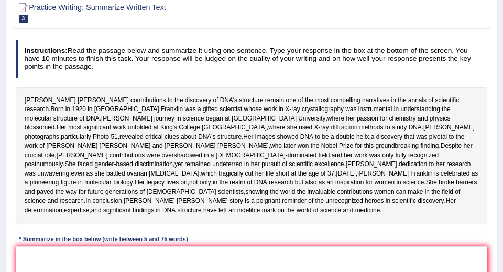
scroll to position [287, 0]
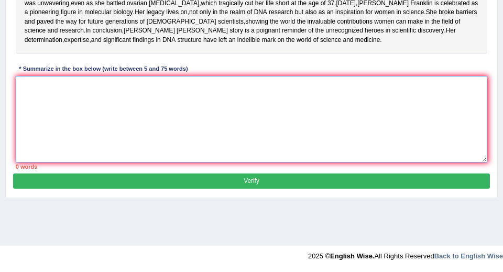
click at [119, 162] on textarea at bounding box center [252, 119] width 472 height 86
paste textarea "The discovery of DNA's structure was made by scientists, including [PERSON_NAME…"
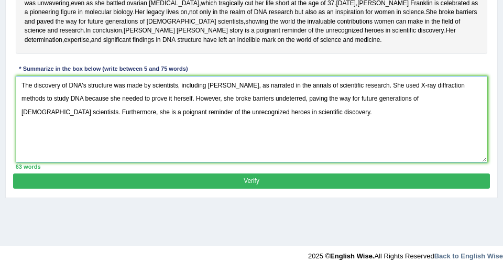
click at [197, 135] on textarea "The discovery of DNA's structure was made by scientists, including [PERSON_NAME…" at bounding box center [252, 119] width 472 height 86
click at [474, 134] on textarea "The discovery of DNA's structure was made by scientists, including [PERSON_NAME…" at bounding box center [252, 119] width 472 height 86
type textarea "The discovery of DNA's structure was made by scientists, including [PERSON_NAME…"
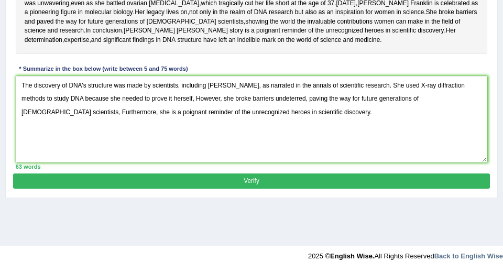
click at [299, 189] on button "Verify" at bounding box center [251, 181] width 476 height 15
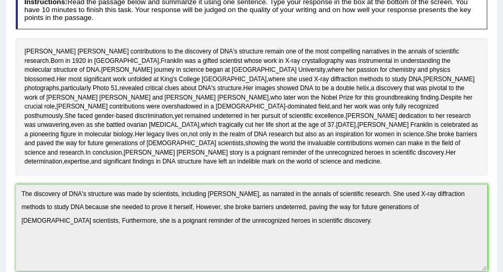
scroll to position [10, 0]
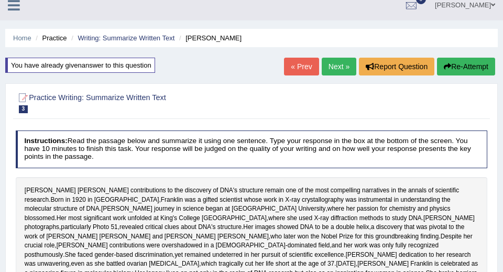
click at [480, 64] on button "Re-Attempt" at bounding box center [466, 67] width 58 height 18
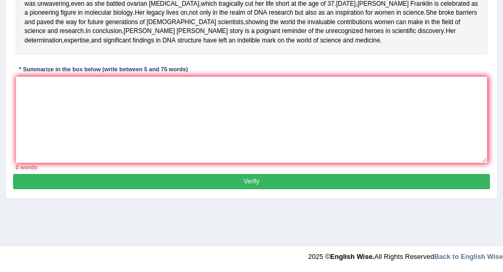
scroll to position [282, 0]
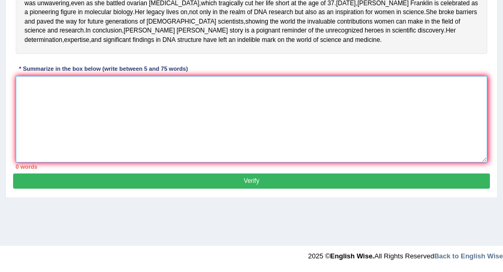
click at [162, 153] on textarea at bounding box center [252, 119] width 472 height 86
paste textarea "The discovery of DNA's structure was made by scientists, including [PERSON_NAME…"
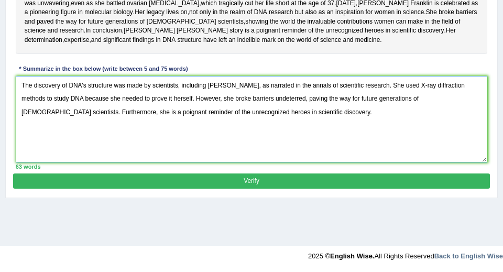
click at [392, 125] on textarea "The discovery of DNA's structure was made by scientists, including [PERSON_NAME…" at bounding box center [252, 119] width 472 height 86
click at [473, 140] on textarea "The discovery of DNA's structure was made by scientists, including Rosalind Fra…" at bounding box center [252, 119] width 472 height 86
click at [196, 139] on textarea "The discovery of DNA's structure was made by scientists, including Rosalind Fra…" at bounding box center [252, 119] width 472 height 86
type textarea "The discovery of DNA's structure was made by scientists, including Rosalind Fra…"
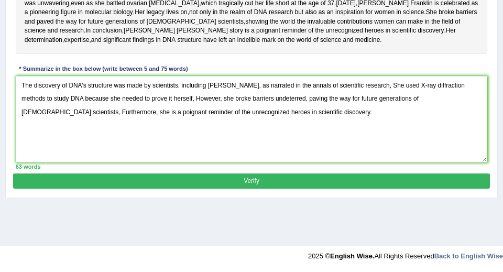
click at [243, 189] on button "Verify" at bounding box center [251, 181] width 476 height 15
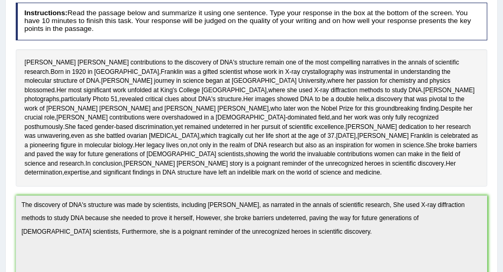
scroll to position [0, 0]
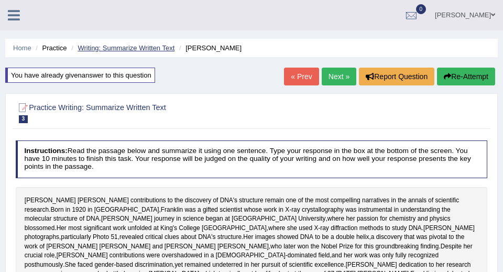
click at [169, 50] on link "Writing: Summarize Written Text" at bounding box center [126, 48] width 97 height 8
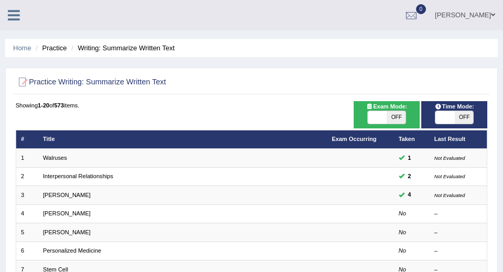
click at [53, 47] on li "Practice" at bounding box center [50, 48] width 34 height 10
click at [26, 50] on link "Home" at bounding box center [22, 48] width 18 height 8
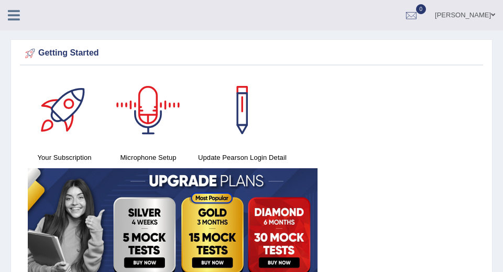
click at [14, 15] on icon at bounding box center [14, 15] width 12 height 14
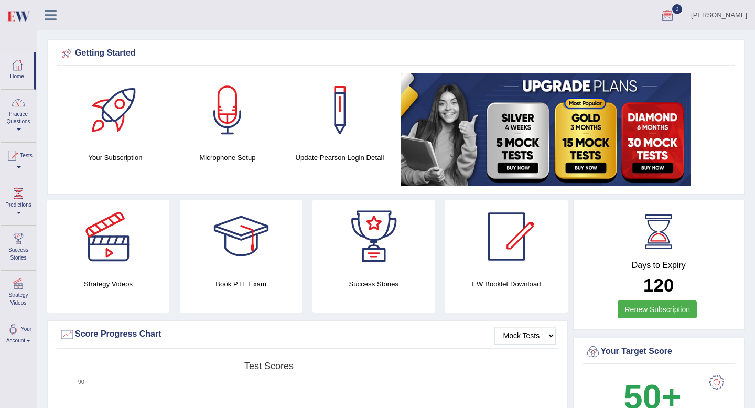
click at [51, 17] on icon at bounding box center [51, 15] width 12 height 14
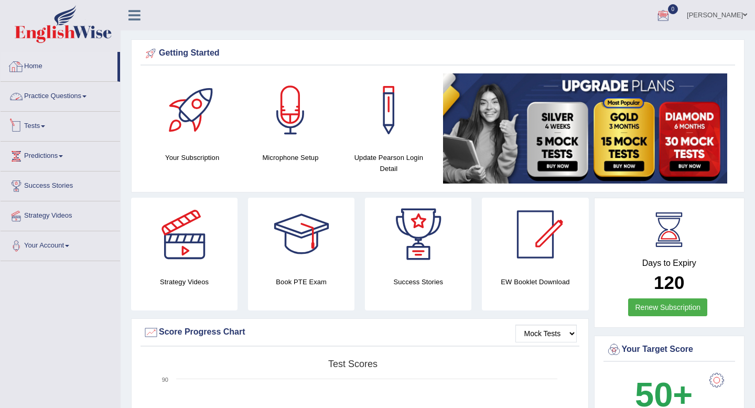
click at [78, 100] on link "Practice Questions" at bounding box center [61, 95] width 120 height 26
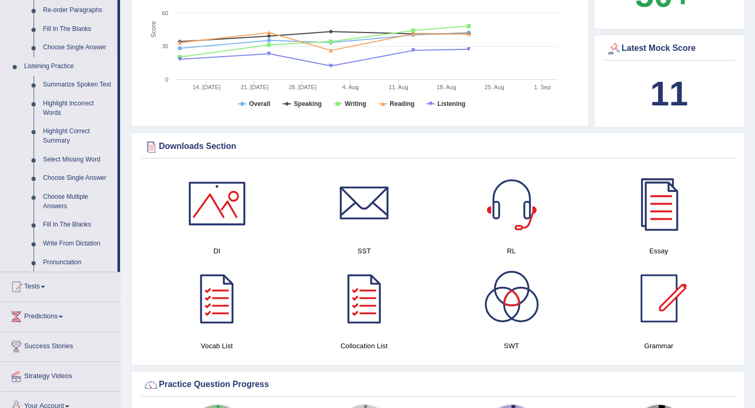
scroll to position [400, 0]
click at [69, 234] on link "Fill In The Blanks" at bounding box center [77, 224] width 79 height 19
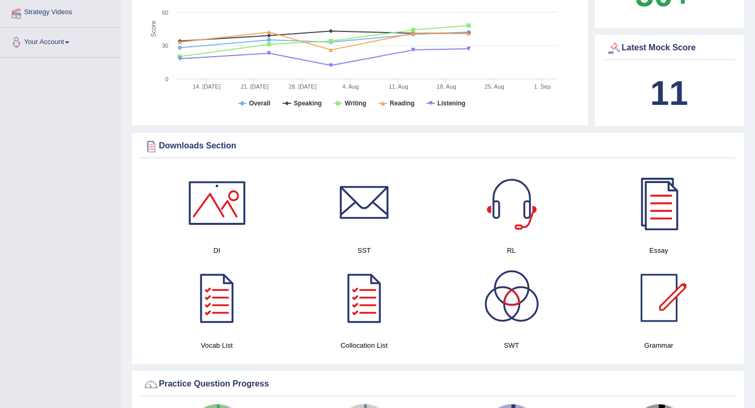
scroll to position [199, 0]
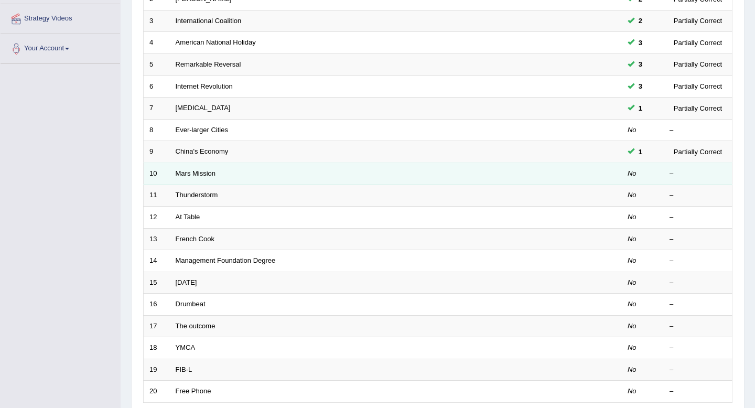
scroll to position [176, 0]
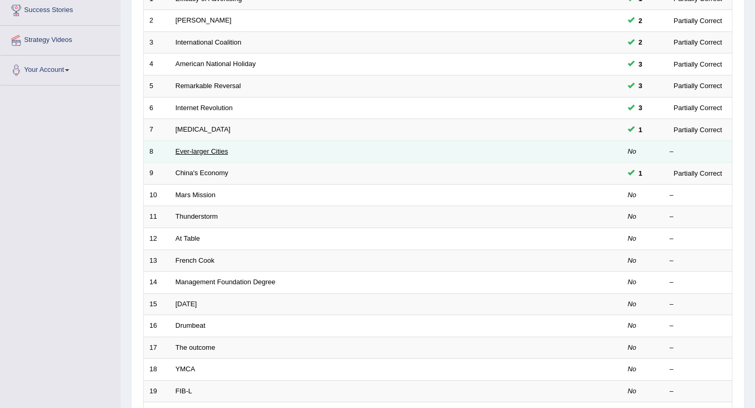
click at [203, 147] on link "Ever-larger Cities" at bounding box center [202, 151] width 52 height 8
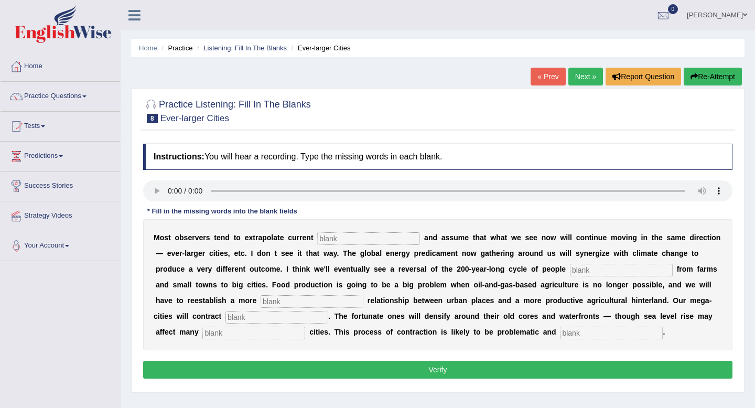
click at [351, 237] on input "text" at bounding box center [368, 238] width 103 height 13
type input "r"
type input "trends"
click at [597, 274] on input "text" at bounding box center [621, 270] width 103 height 13
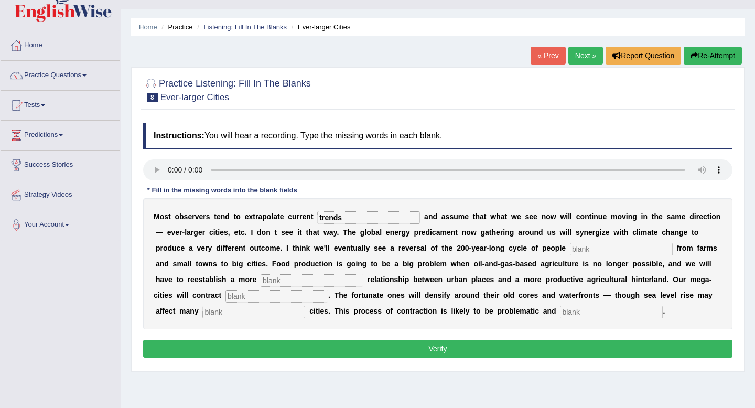
scroll to position [24, 0]
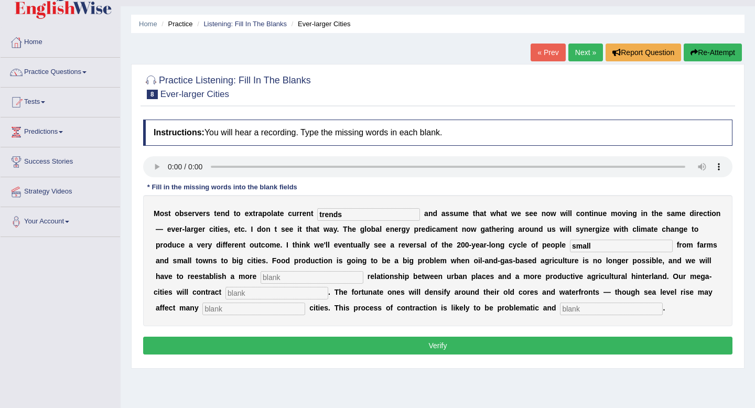
type input "small"
click at [326, 277] on input "text" at bounding box center [312, 277] width 103 height 13
type input "meaning"
click at [291, 294] on input "text" at bounding box center [276, 293] width 103 height 13
type input "substancialy"
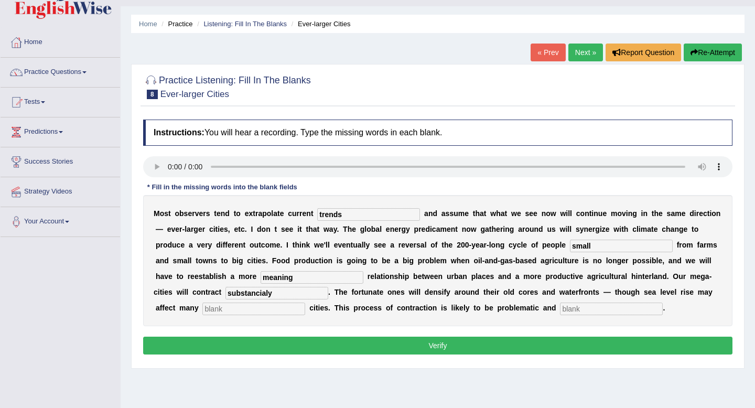
click at [223, 314] on input "text" at bounding box center [253, 308] width 103 height 13
type input "affent"
click at [560, 307] on input "text" at bounding box center [611, 308] width 103 height 13
type input "sordary"
click at [218, 311] on input "affent" at bounding box center [253, 308] width 103 height 13
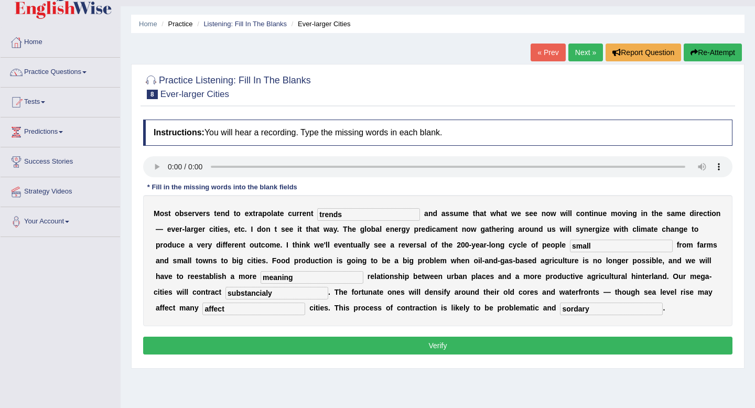
type input "affect"
click at [255, 294] on input "substancialy" at bounding box center [276, 293] width 103 height 13
click at [283, 350] on button "Verify" at bounding box center [437, 346] width 589 height 18
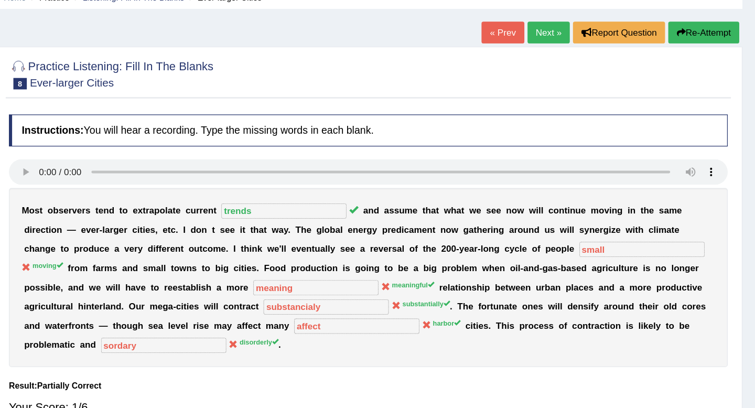
scroll to position [24, 0]
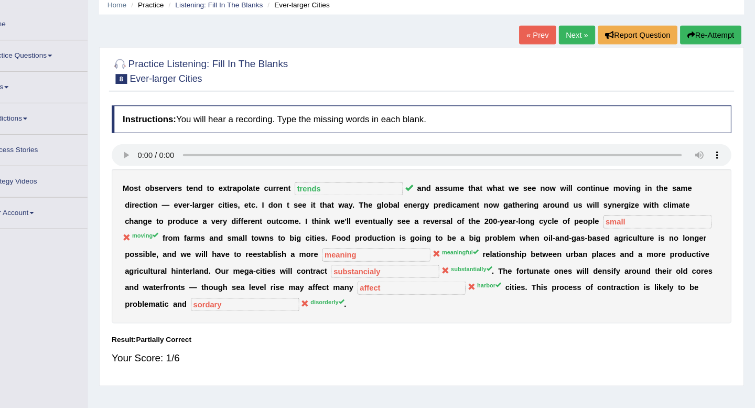
click at [585, 56] on link "Next »" at bounding box center [585, 53] width 35 height 18
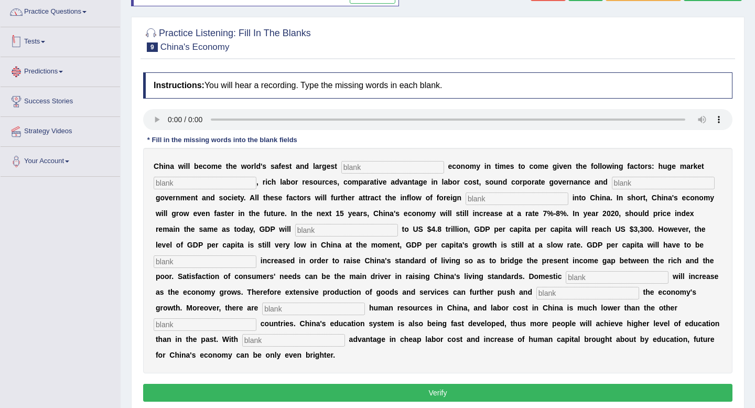
scroll to position [15, 0]
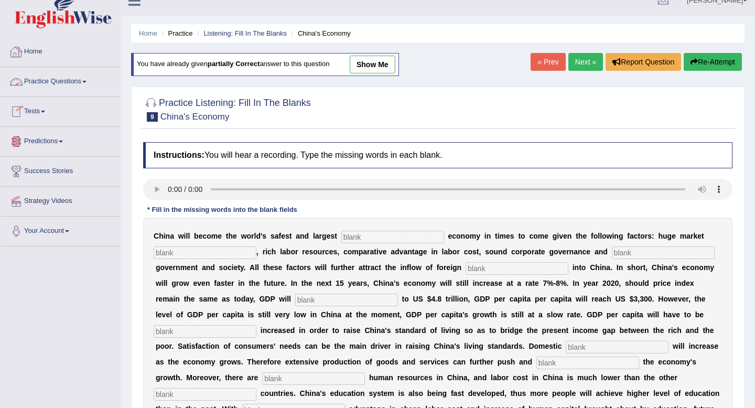
click at [73, 80] on link "Practice Questions" at bounding box center [61, 80] width 120 height 26
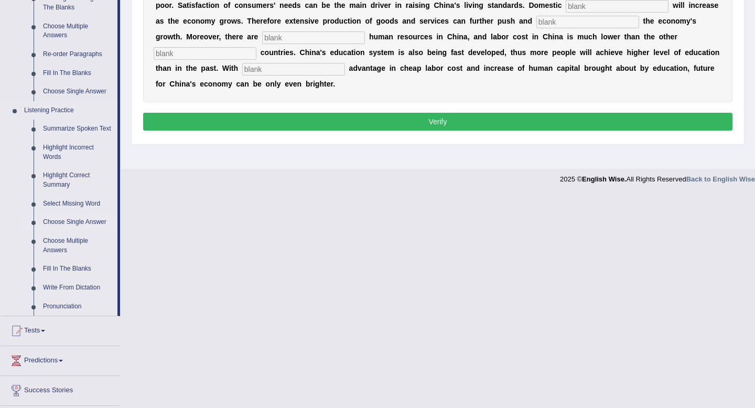
scroll to position [0, 0]
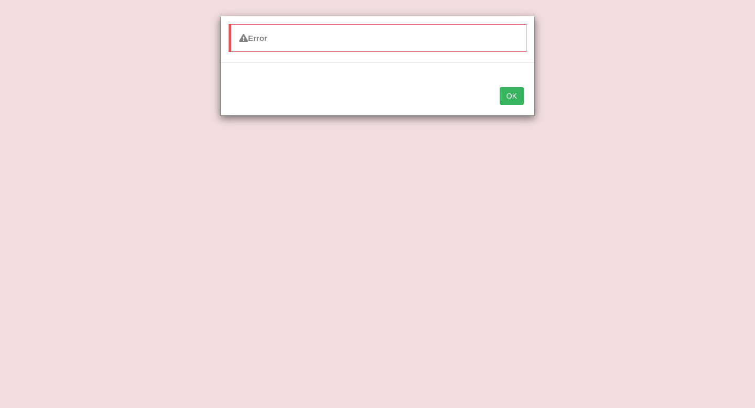
click at [508, 94] on button "OK" at bounding box center [512, 96] width 24 height 18
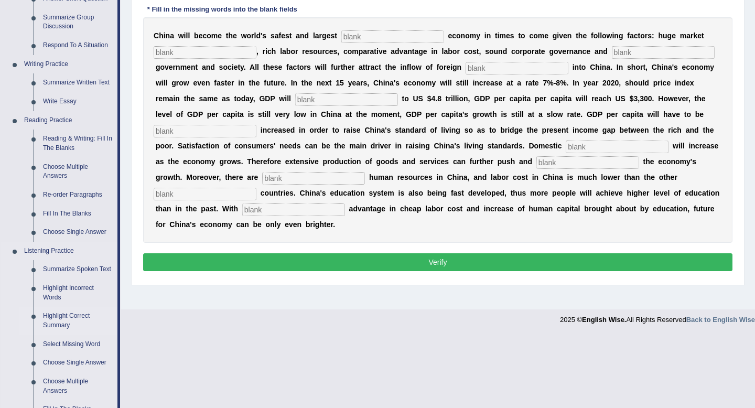
scroll to position [423, 0]
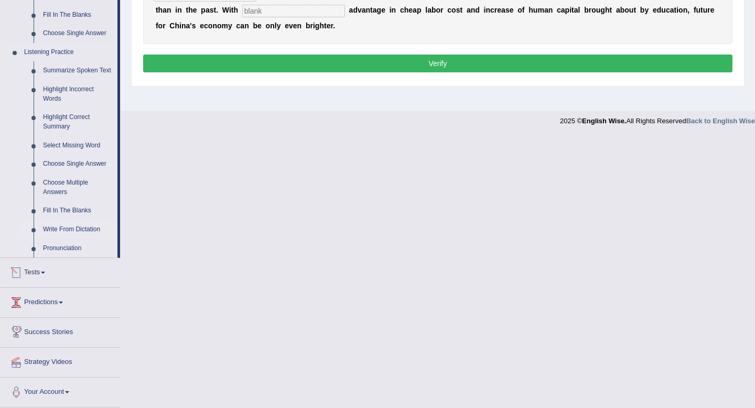
click at [72, 226] on link "Write From Dictation" at bounding box center [77, 229] width 79 height 19
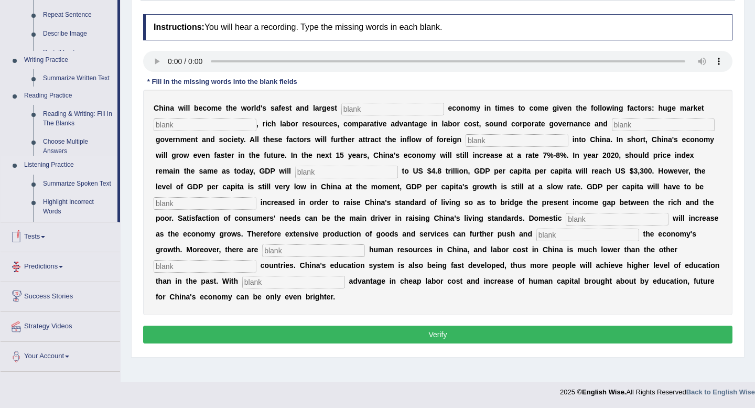
scroll to position [143, 0]
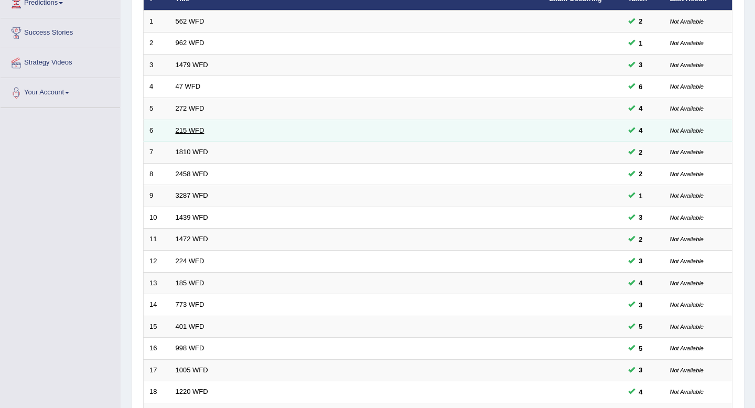
scroll to position [154, 0]
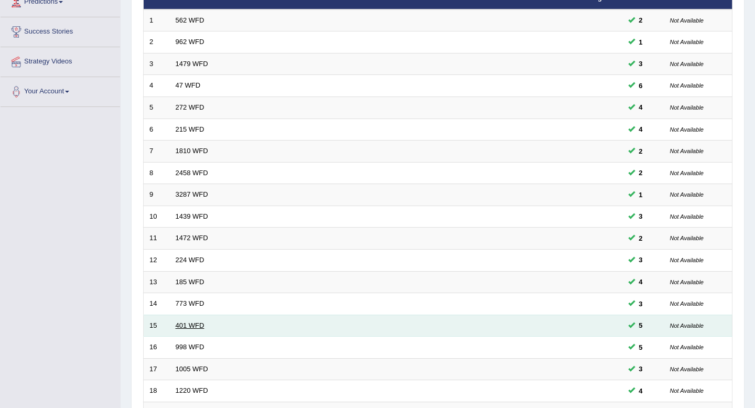
click at [200, 327] on link "401 WFD" at bounding box center [190, 325] width 29 height 8
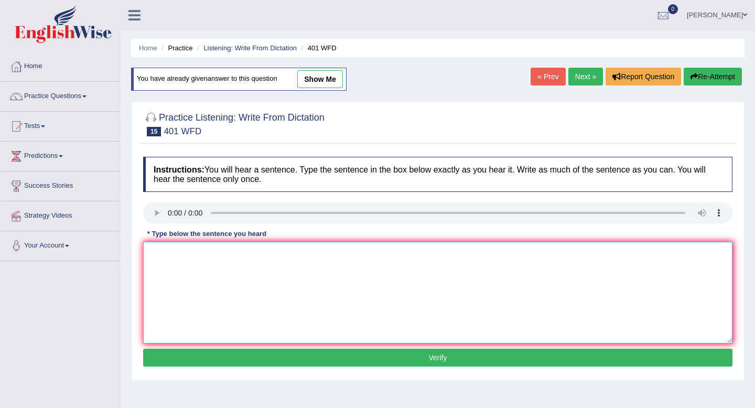
click at [153, 258] on textarea at bounding box center [437, 293] width 589 height 102
type textarea "Studentslive in the hall of residence during term time."
click at [235, 355] on button "Verify" at bounding box center [437, 358] width 589 height 18
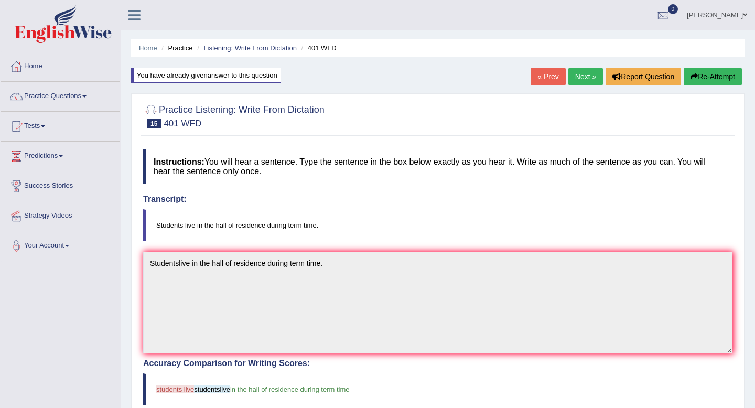
click at [713, 97] on div "Practice Listening: Write From Dictation 15 401 WFD Instructions: You will hear…" at bounding box center [437, 371] width 613 height 557
click at [715, 81] on button "Re-Attempt" at bounding box center [713, 77] width 58 height 18
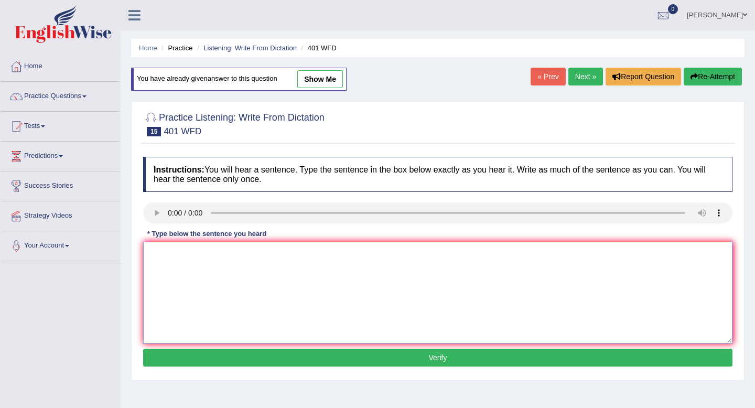
click at [213, 254] on textarea at bounding box center [437, 293] width 589 height 102
paste textarea "Studentslive in the hall of residence during term time."
click at [179, 256] on textarea "Studentslive in the hall of residence during term time." at bounding box center [437, 293] width 589 height 102
type textarea "Students live in the hall of residence during term time."
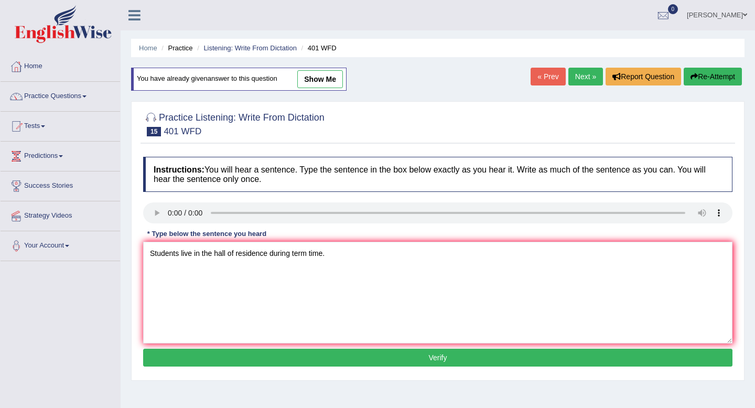
click at [251, 362] on button "Verify" at bounding box center [437, 358] width 589 height 18
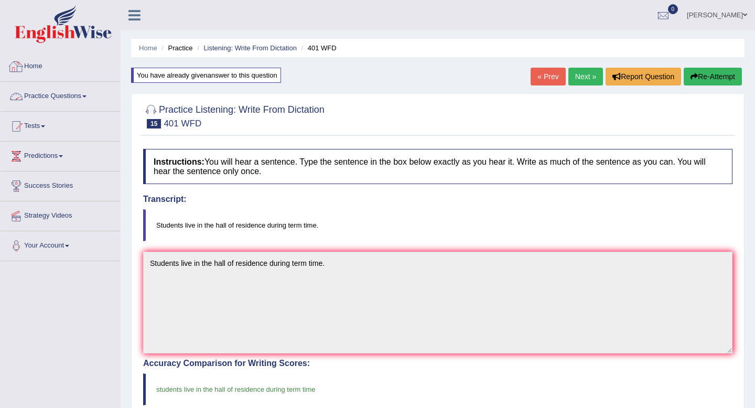
click at [68, 92] on link "Practice Questions" at bounding box center [61, 95] width 120 height 26
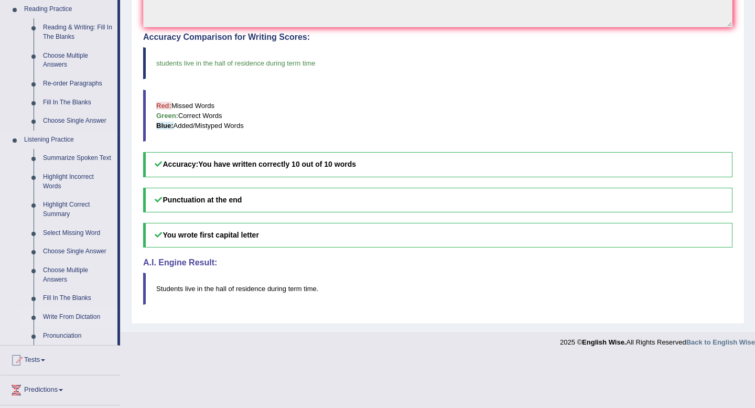
scroll to position [330, 0]
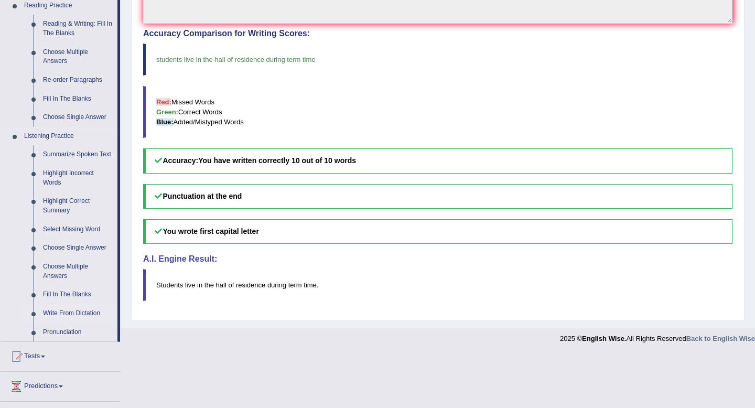
click at [81, 320] on link "Write From Dictation" at bounding box center [77, 313] width 79 height 19
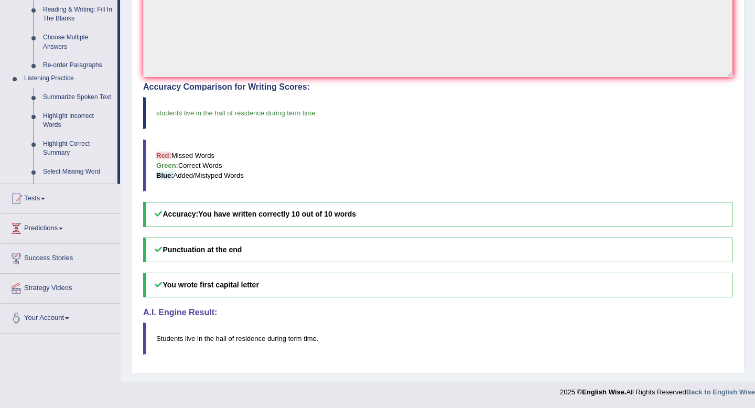
scroll to position [277, 0]
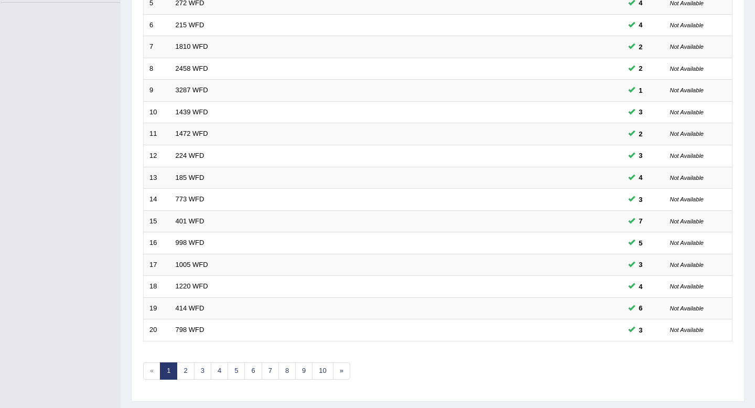
scroll to position [286, 0]
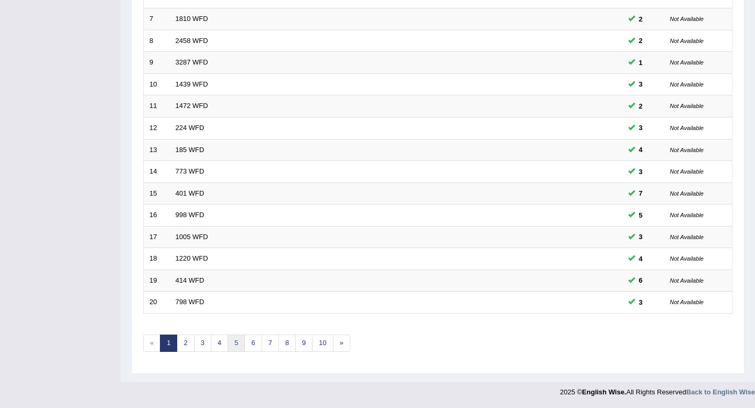
click at [234, 345] on link "5" at bounding box center [235, 342] width 17 height 17
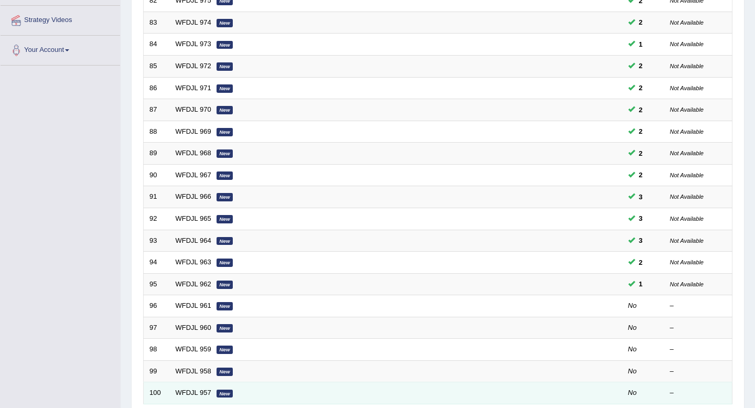
scroll to position [197, 0]
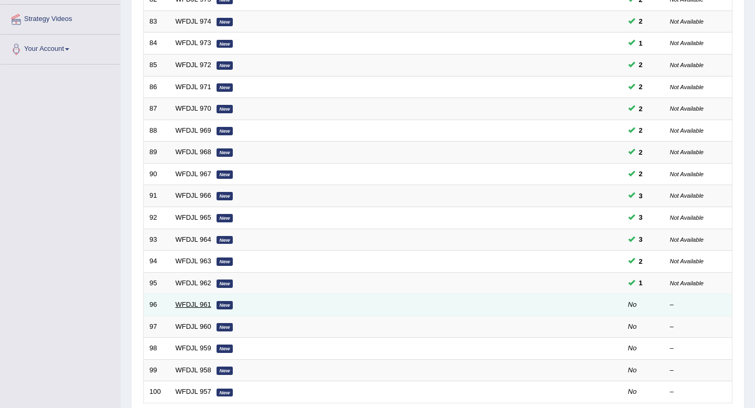
click at [198, 307] on link "WFDJL 961" at bounding box center [194, 304] width 36 height 8
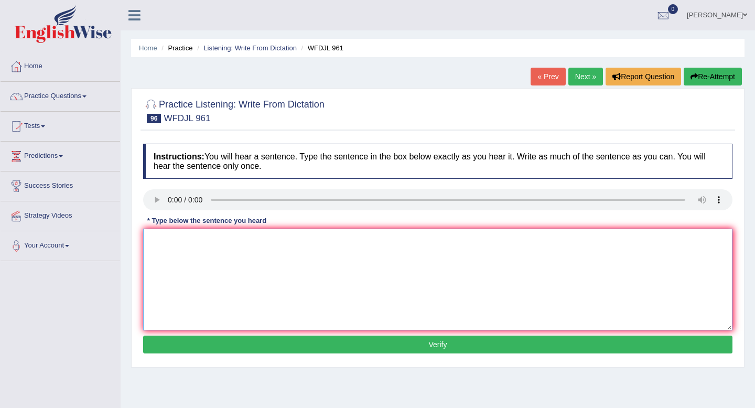
click at [153, 234] on textarea at bounding box center [437, 280] width 589 height 102
click at [210, 251] on textarea "A good" at bounding box center [437, 280] width 589 height 102
click at [207, 242] on textarea "A good abstruct is study about" at bounding box center [437, 280] width 589 height 102
click at [294, 241] on textarea "A good abstruct is quickly study about" at bounding box center [437, 280] width 589 height 102
click at [210, 242] on textarea "A good abstruct is quickly study about" at bounding box center [437, 280] width 589 height 102
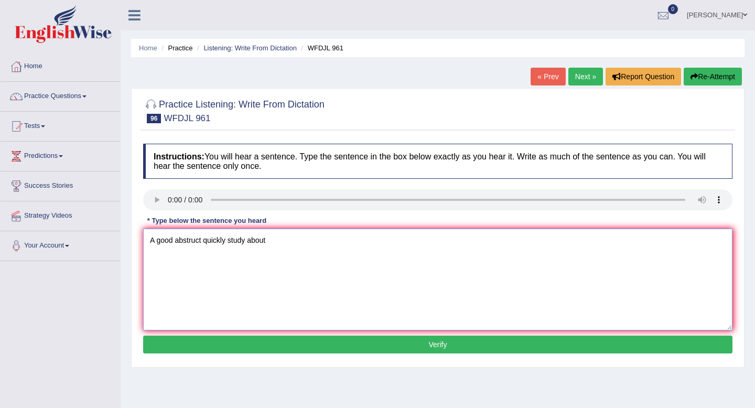
click at [249, 240] on textarea "A good abstruct quickly study about" at bounding box center [437, 280] width 589 height 102
click at [307, 245] on textarea "A good abstruct quickly study is about" at bounding box center [437, 280] width 589 height 102
type textarea "A good abstruct quickly study is about."
click at [275, 347] on button "Verify" at bounding box center [437, 344] width 589 height 18
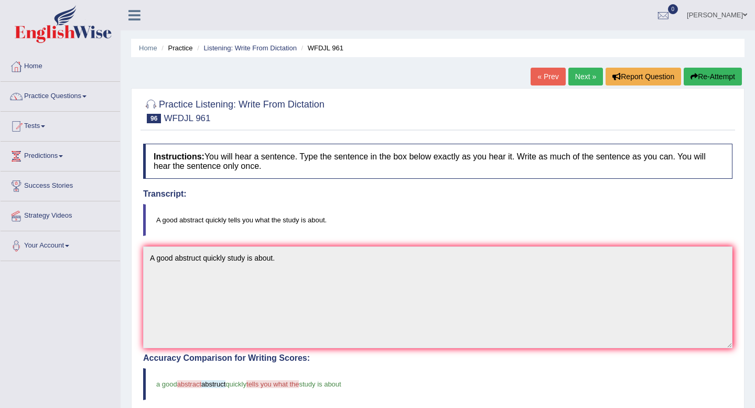
click at [694, 79] on button "Re-Attempt" at bounding box center [713, 77] width 58 height 18
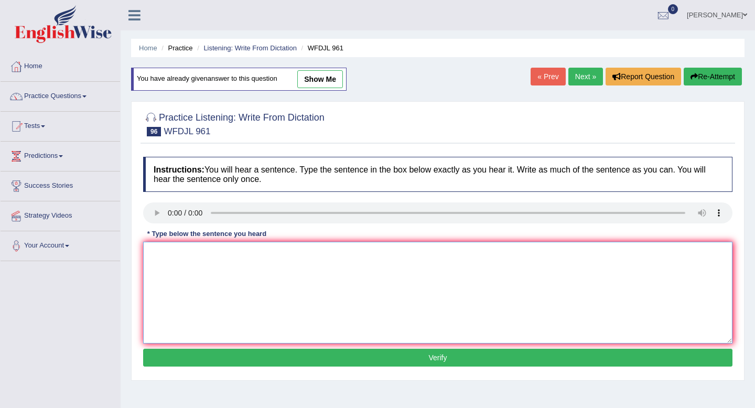
click at [154, 245] on textarea at bounding box center [437, 293] width 589 height 102
type textarea "A good abstruct what is a study is about."
click at [197, 353] on button "Verify" at bounding box center [437, 358] width 589 height 18
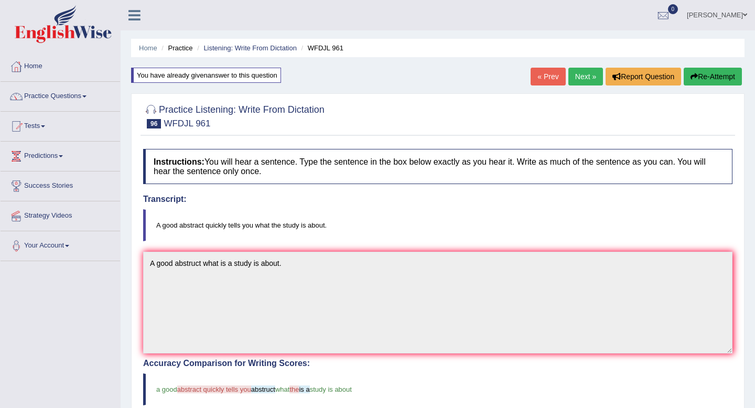
click at [584, 71] on link "Next »" at bounding box center [585, 77] width 35 height 18
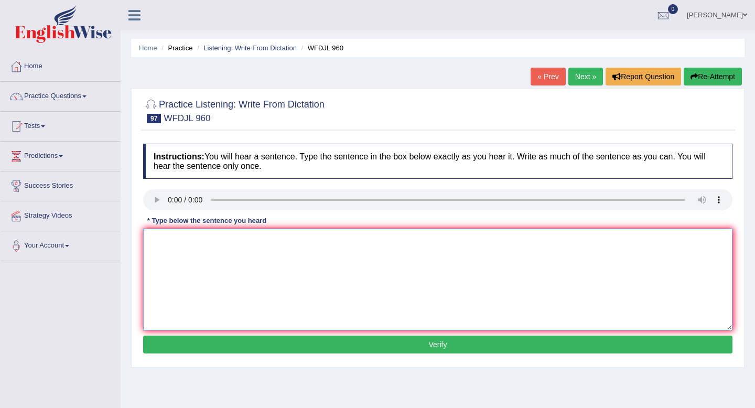
click at [161, 246] on textarea at bounding box center [437, 280] width 589 height 102
click at [173, 240] on textarea "Please book return belong the library." at bounding box center [437, 280] width 589 height 102
click at [174, 241] on textarea "Please book return belong the library." at bounding box center [437, 280] width 589 height 102
type textarea "Please put book return belong the library."
click at [243, 338] on button "Verify" at bounding box center [437, 344] width 589 height 18
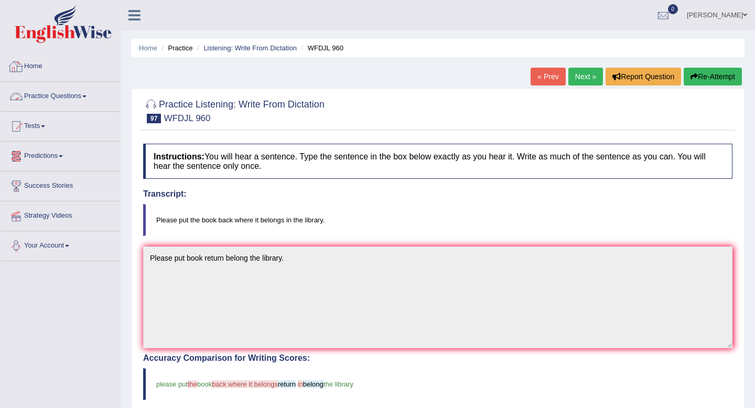
click at [52, 93] on link "Practice Questions" at bounding box center [61, 95] width 120 height 26
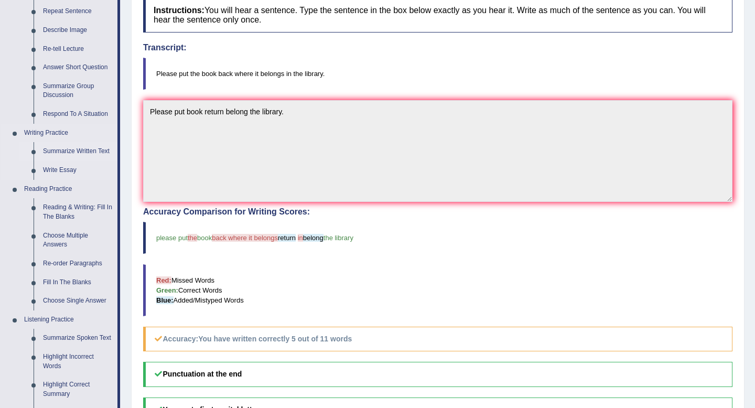
scroll to position [423, 0]
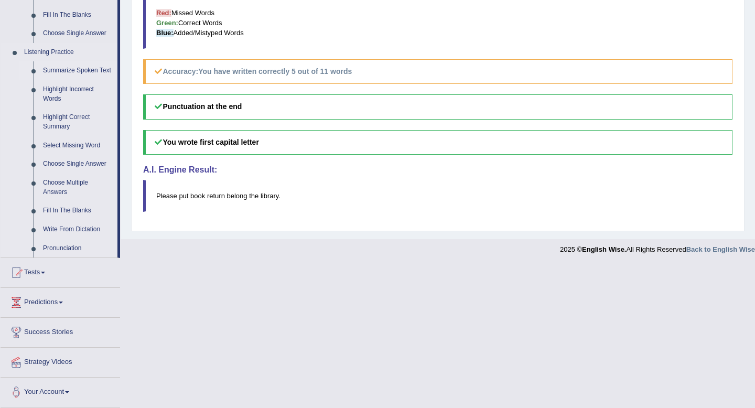
click at [62, 62] on link "Summarize Spoken Text" at bounding box center [77, 70] width 79 height 19
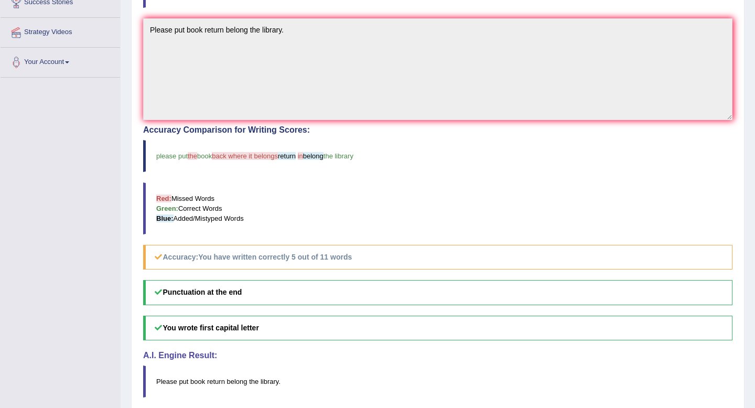
scroll to position [134, 0]
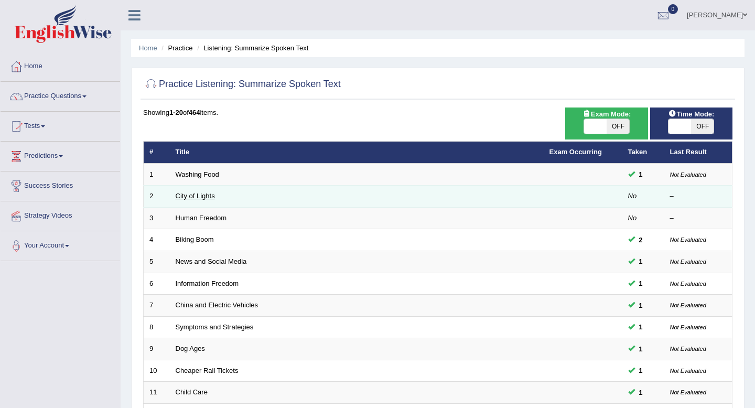
click at [197, 199] on link "City of Lights" at bounding box center [195, 196] width 39 height 8
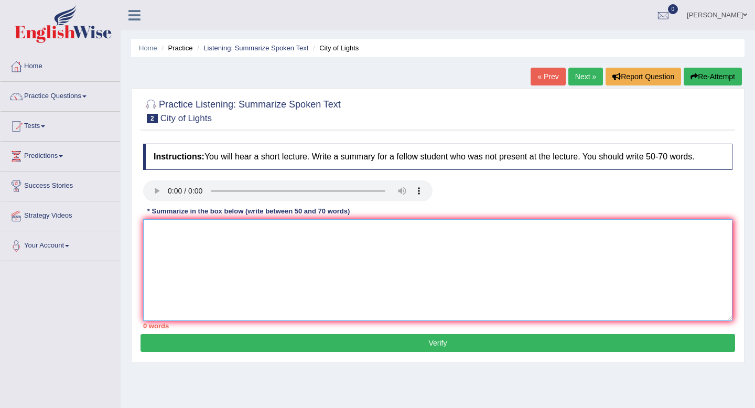
click at [155, 229] on textarea at bounding box center [437, 270] width 589 height 102
type textarea "r"
click at [259, 251] on textarea "aretist libraly children hung out at night there is also encoulage food buisine…" at bounding box center [437, 270] width 589 height 102
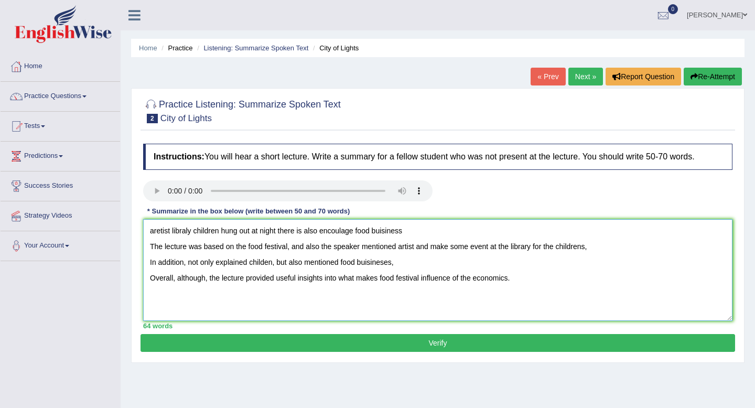
drag, startPoint x: 148, startPoint y: 227, endPoint x: 411, endPoint y: 230, distance: 263.7
click at [411, 230] on textarea "aretist libraly children hung out at night there is also encoulage food buisine…" at bounding box center [437, 270] width 589 height 102
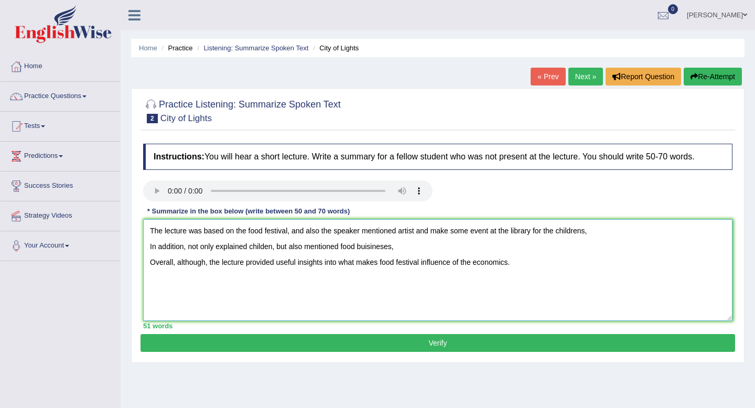
type textarea "The lecture was based on the food festival, and also the speaker mentioned arti…"
click at [193, 346] on button "Verify" at bounding box center [437, 343] width 594 height 18
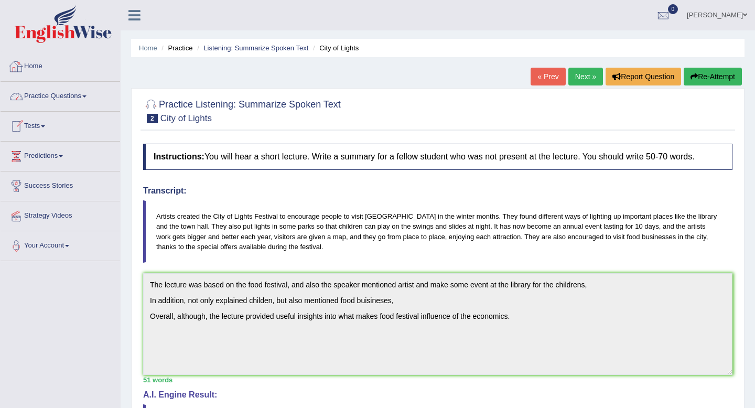
click at [62, 98] on link "Practice Questions" at bounding box center [61, 95] width 120 height 26
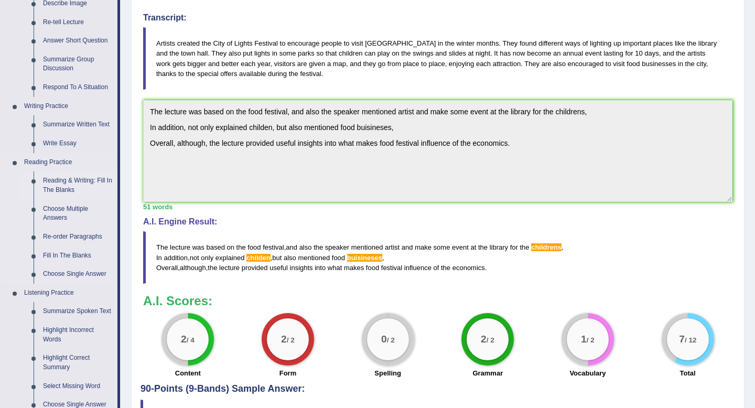
scroll to position [174, 0]
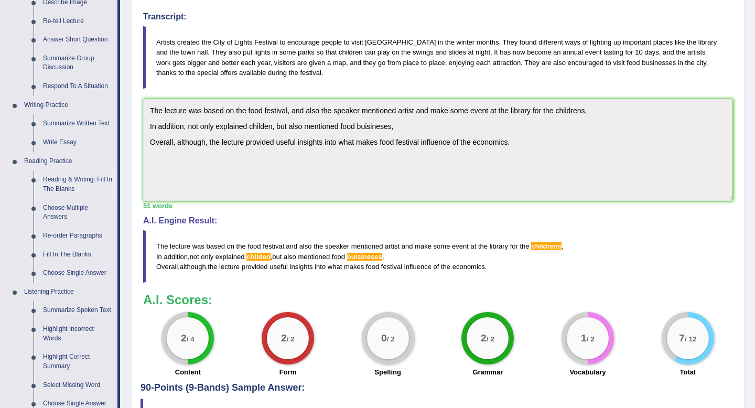
click at [55, 185] on link "Reading & Writing: Fill In The Blanks" at bounding box center [77, 184] width 79 height 28
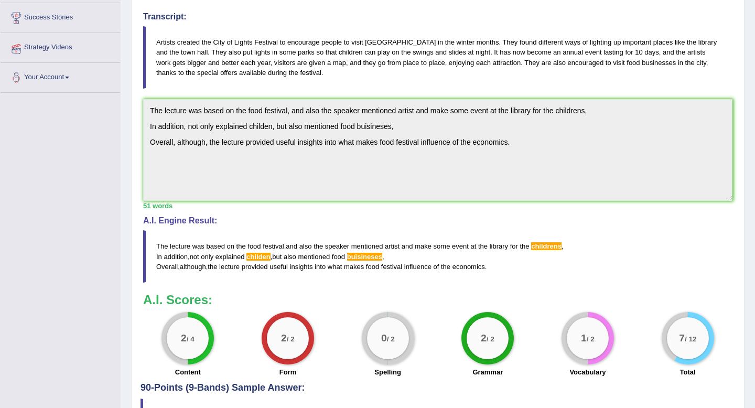
scroll to position [175, 0]
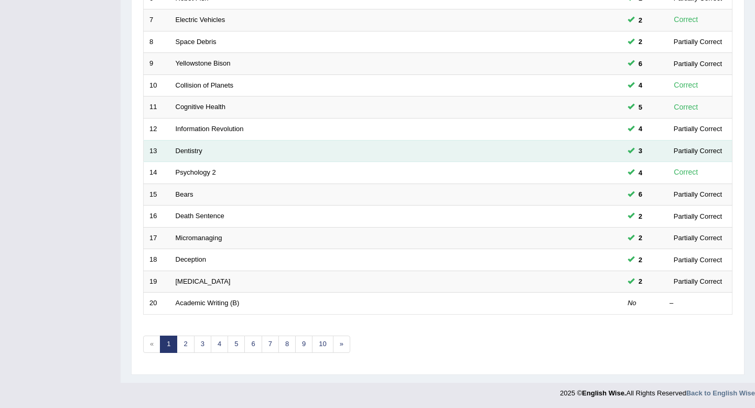
scroll to position [286, 0]
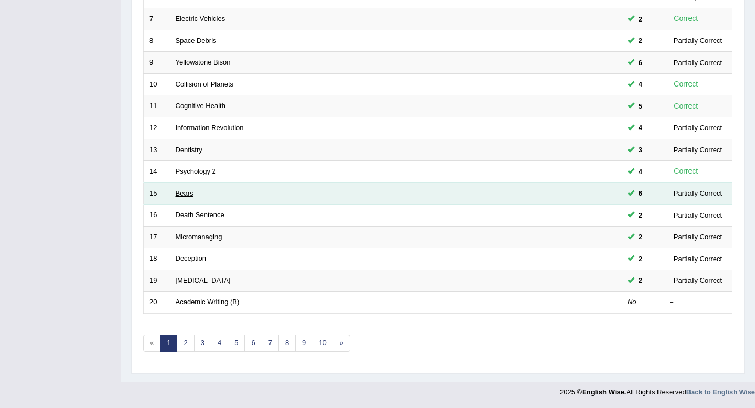
click at [187, 193] on link "Bears" at bounding box center [185, 193] width 18 height 8
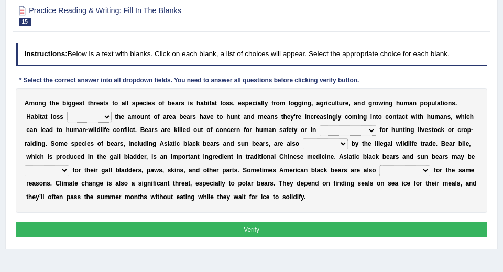
scroll to position [106, 0]
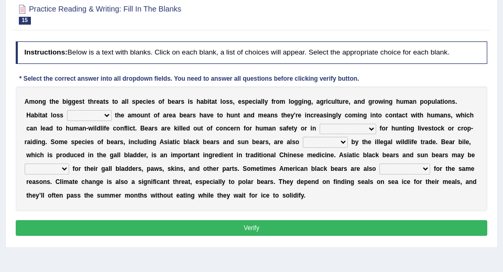
click at [107, 115] on select "increases reduces complies interacts" at bounding box center [89, 115] width 45 height 10
select select "reduces"
click at [67, 110] on select "increases reduces complies interacts" at bounding box center [89, 115] width 45 height 10
click at [360, 127] on select "coalition retaliation appreciation disinformation" at bounding box center [348, 129] width 57 height 10
select select "appreciation"
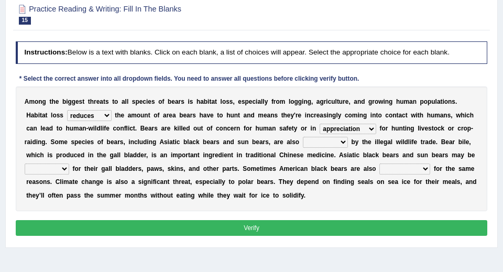
click at [320, 124] on select "coalition retaliation appreciation disinformation" at bounding box center [348, 129] width 57 height 10
click at [334, 142] on select "protected prohibited fattened threatened" at bounding box center [325, 142] width 45 height 10
select select "protected"
click at [303, 137] on select "protected prohibited fattened threatened" at bounding box center [325, 142] width 45 height 10
click at [61, 169] on select "poached squelched coached blenched" at bounding box center [47, 169] width 45 height 10
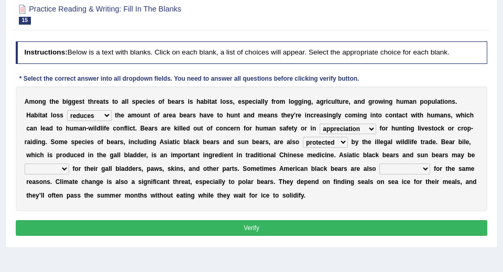
select select "poached"
click at [25, 164] on select "poached squelched coached blenched" at bounding box center [47, 169] width 45 height 10
click at [398, 169] on select "begot foreseen encountered targeted" at bounding box center [405, 169] width 51 height 10
click at [406, 170] on select "begot foreseen encountered targeted" at bounding box center [405, 169] width 51 height 10
select select "targeted"
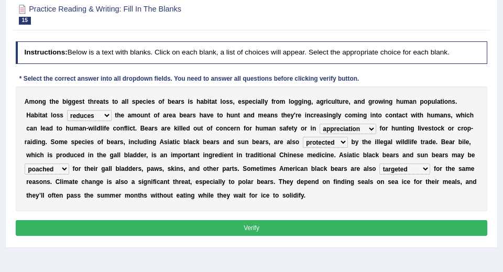
click at [380, 164] on select "begot foreseen encountered targeted" at bounding box center [405, 169] width 51 height 10
click at [275, 227] on button "Verify" at bounding box center [252, 227] width 472 height 15
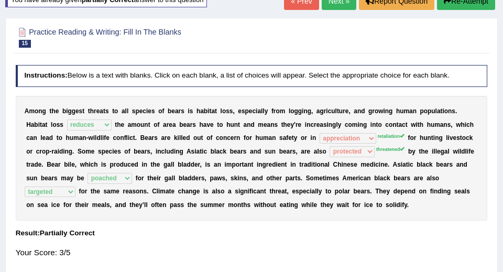
scroll to position [0, 0]
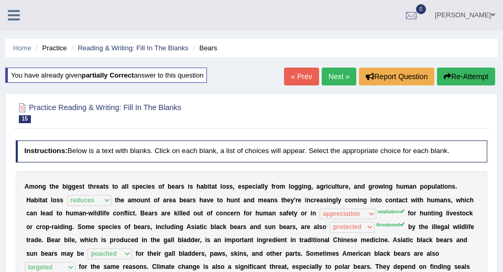
click at [342, 76] on link "Next »" at bounding box center [339, 77] width 35 height 18
